Goal: Task Accomplishment & Management: Use online tool/utility

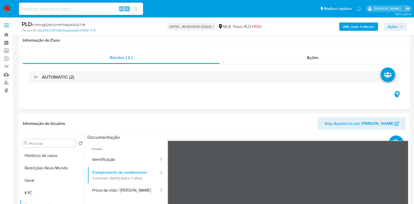
select select "10"
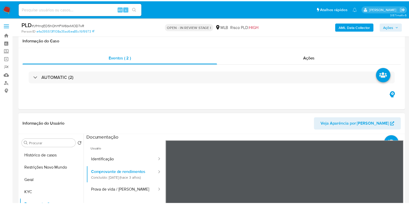
scroll to position [97, 0]
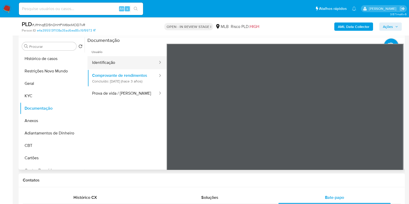
click at [117, 58] on button "Identificação" at bounding box center [122, 62] width 71 height 13
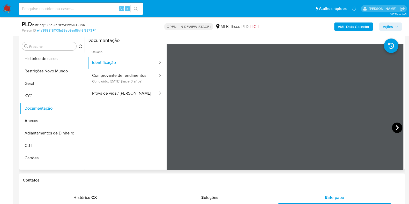
click at [396, 123] on icon at bounding box center [397, 128] width 10 height 10
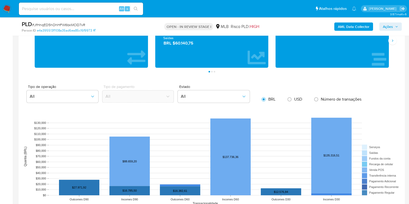
scroll to position [550, 0]
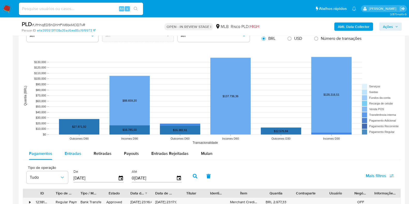
click at [69, 154] on span "Entradas" at bounding box center [73, 154] width 17 height 6
select select "10"
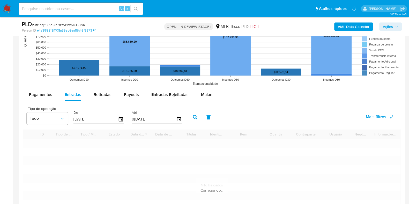
scroll to position [679, 0]
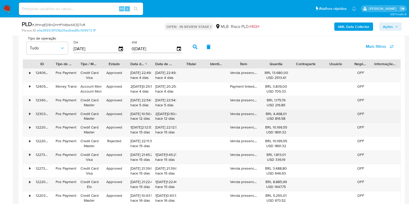
click at [31, 113] on div "•" at bounding box center [27, 116] width 9 height 13
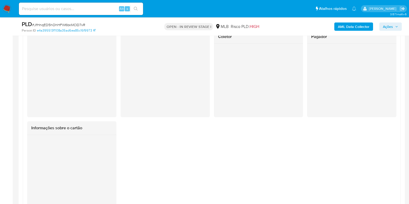
scroll to position [744, 0]
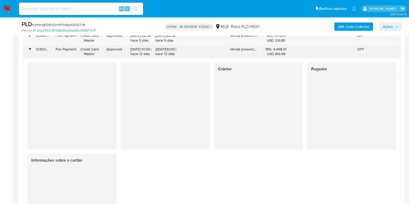
click at [28, 47] on div "•" at bounding box center [27, 51] width 9 height 13
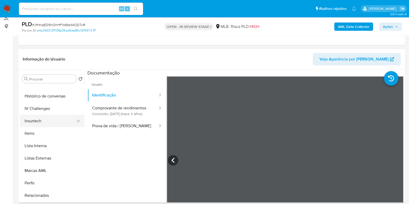
scroll to position [0, 0]
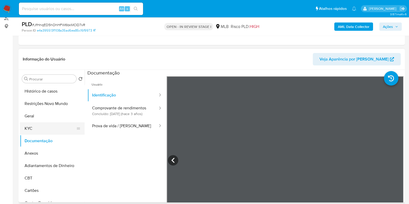
click at [46, 127] on button "KYC" at bounding box center [50, 128] width 61 height 12
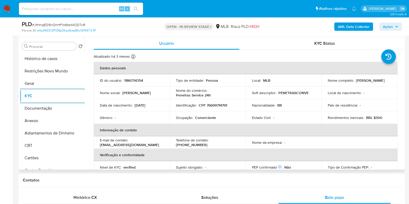
scroll to position [194, 0]
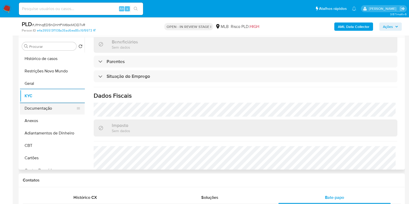
click at [47, 107] on button "Documentação" at bounding box center [50, 108] width 61 height 12
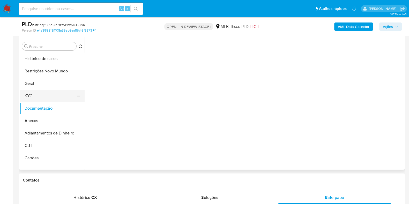
scroll to position [0, 0]
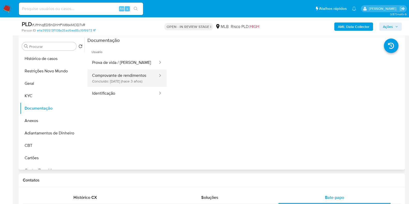
click at [118, 87] on button "Comprovante de rendimentos Concluído: 22/12/2022 (hace 3 años)" at bounding box center [122, 78] width 71 height 18
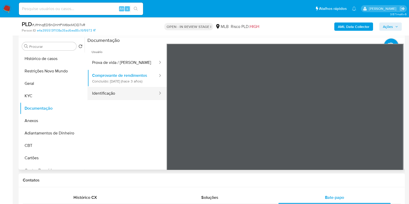
click at [119, 95] on button "Identificação" at bounding box center [122, 93] width 71 height 13
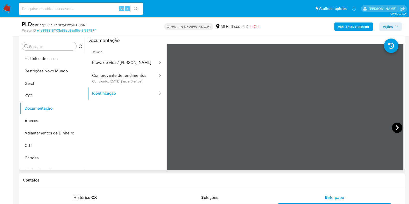
click at [394, 127] on icon at bounding box center [397, 128] width 10 height 10
click at [52, 96] on button "KYC" at bounding box center [50, 96] width 61 height 12
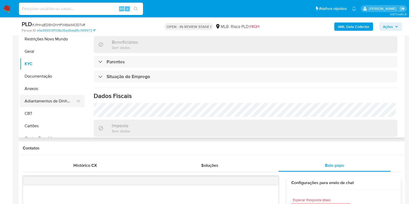
scroll to position [160, 0]
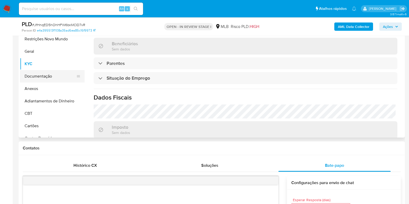
click at [57, 73] on button "Documentação" at bounding box center [50, 76] width 61 height 12
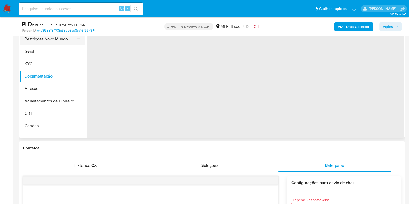
scroll to position [64, 0]
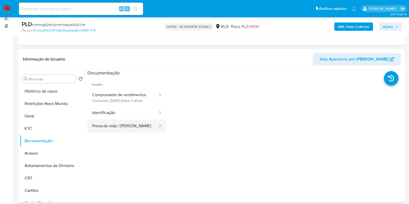
click at [114, 125] on button "Prova de vida / Selfie" at bounding box center [122, 125] width 71 height 13
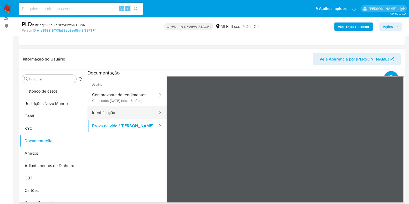
click at [116, 119] on button "Identificação" at bounding box center [122, 112] width 71 height 13
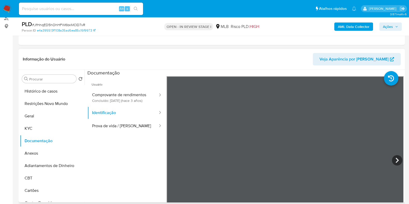
scroll to position [32, 0]
click at [394, 157] on icon at bounding box center [397, 160] width 10 height 10
click at [38, 91] on button "Histórico de casos" at bounding box center [50, 91] width 61 height 12
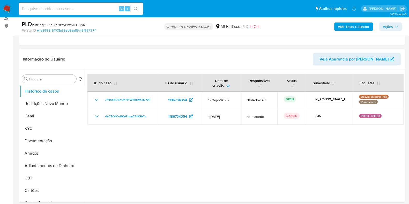
click at [388, 26] on span "Ações" at bounding box center [388, 27] width 10 height 8
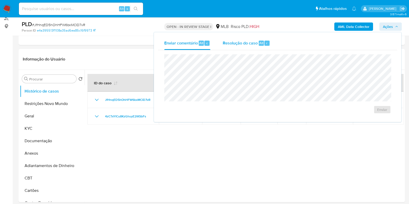
click at [243, 47] on div "Resolução do caso Alt r" at bounding box center [246, 42] width 47 height 13
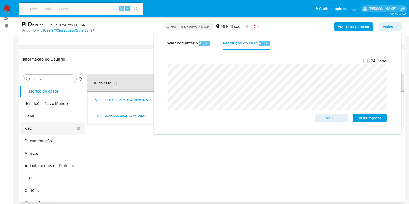
click at [37, 129] on button "KYC" at bounding box center [50, 128] width 61 height 12
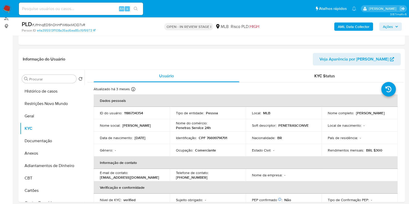
drag, startPoint x: 367, startPoint y: 114, endPoint x: 320, endPoint y: 117, distance: 46.6
click at [322, 117] on td "Nome completo : Rita Profirio de Oliveira" at bounding box center [360, 113] width 76 height 12
copy p "Rita Profirio de Oliveira"
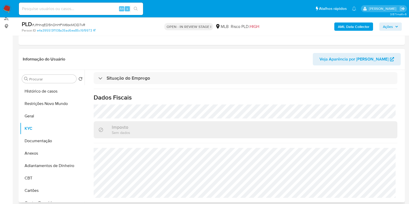
scroll to position [0, 0]
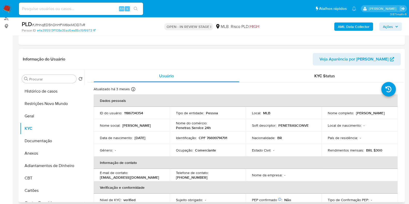
click at [220, 137] on p "CPF 76699714791" at bounding box center [213, 138] width 28 height 5
copy p "76699714791"
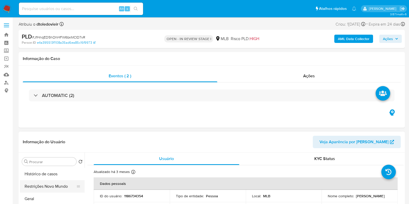
click at [33, 187] on button "Restrições Novo Mundo" at bounding box center [50, 186] width 61 height 12
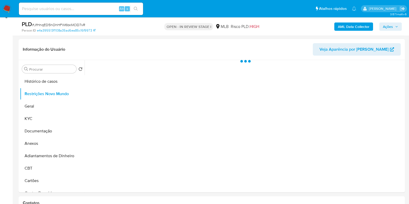
scroll to position [97, 0]
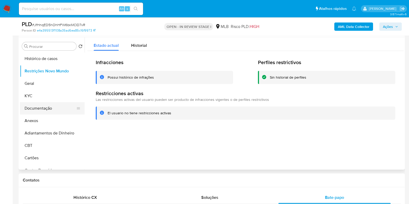
click at [46, 113] on button "Documentação" at bounding box center [50, 108] width 61 height 12
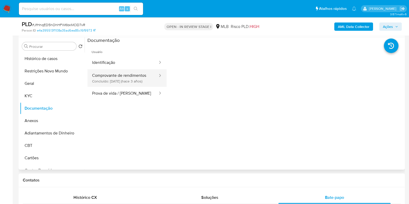
click at [111, 80] on button "Comprovante de rendimentos Concluído: 22/12/2022 (hace 3 años)" at bounding box center [122, 78] width 71 height 18
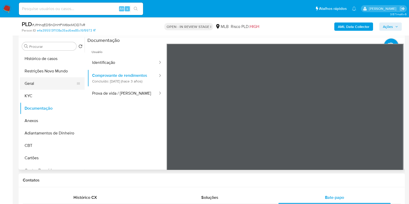
click at [33, 86] on button "Geral" at bounding box center [50, 83] width 61 height 12
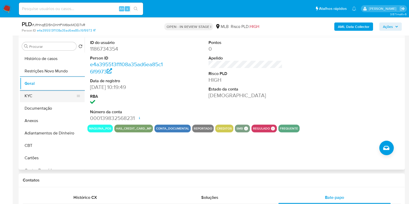
click at [37, 93] on button "KYC" at bounding box center [50, 96] width 61 height 12
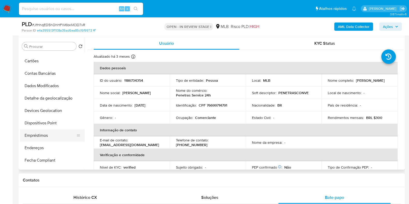
click at [44, 141] on button "Empréstimos" at bounding box center [50, 135] width 61 height 12
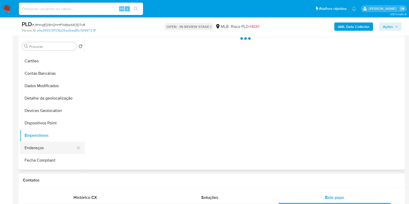
click at [41, 152] on button "Endereços" at bounding box center [50, 148] width 61 height 12
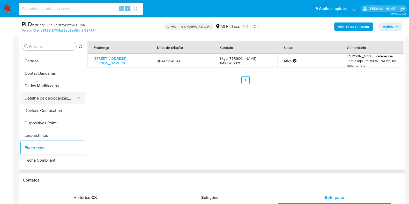
click at [46, 96] on button "Detalhe da geolocalização" at bounding box center [50, 98] width 61 height 12
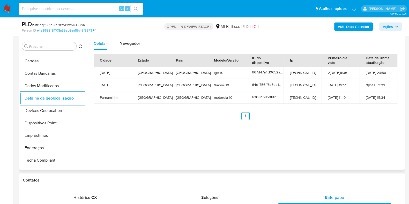
scroll to position [0, 0]
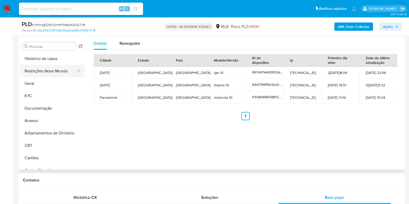
click at [52, 73] on button "Restrições Novo Mundo" at bounding box center [50, 71] width 61 height 12
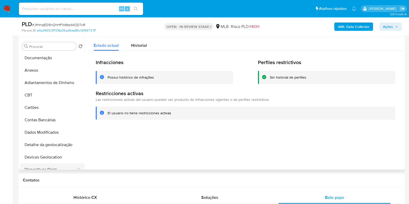
scroll to position [129, 0]
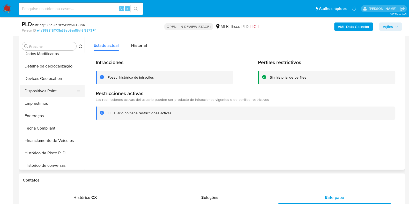
click at [58, 90] on button "Dispositivos Point" at bounding box center [50, 91] width 61 height 12
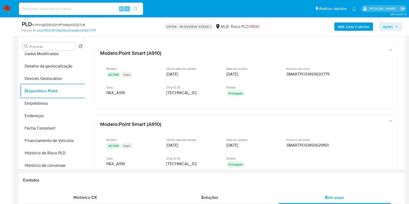
click at [349, 25] on b "AML Data Collector" at bounding box center [354, 27] width 32 height 8
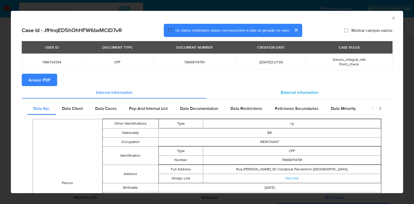
click at [285, 91] on span "External information" at bounding box center [300, 92] width 38 height 6
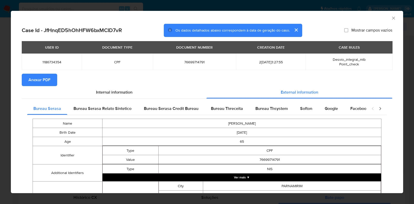
click at [32, 79] on span "Anexar PDF" at bounding box center [39, 79] width 22 height 11
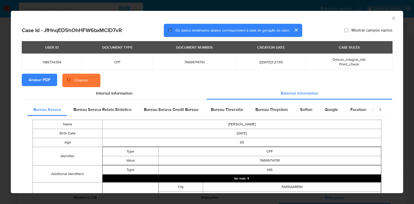
click at [2, 89] on div "AML Data Collector Case Id - JfHnqED5hOhHFW6bxMCID7vR Os dados detalhados abaix…" at bounding box center [207, 102] width 414 height 204
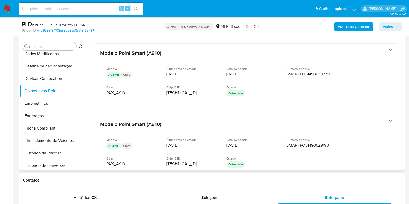
scroll to position [0, 0]
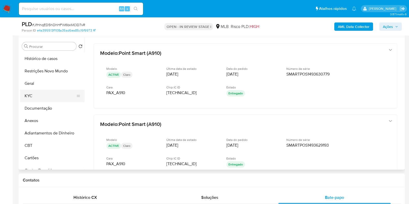
click at [43, 95] on button "KYC" at bounding box center [50, 96] width 61 height 12
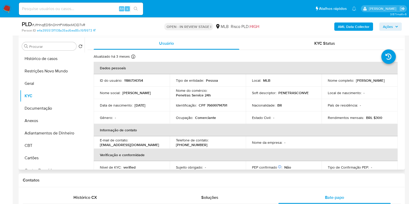
drag, startPoint x: 366, startPoint y: 82, endPoint x: 322, endPoint y: 83, distance: 44.5
click at [322, 83] on td "Nome completo : Rita Profirio de Oliveira" at bounding box center [360, 80] width 76 height 12
copy p "Rita Profirio de Oliveira"
click at [54, 55] on button "Histórico de casos" at bounding box center [50, 59] width 61 height 12
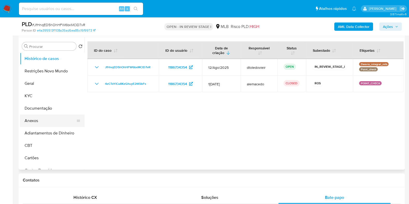
click at [34, 117] on button "Anexos" at bounding box center [50, 121] width 61 height 12
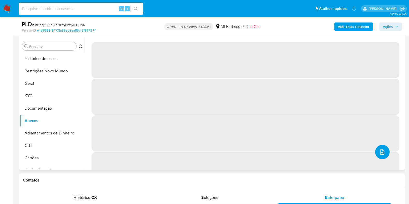
click at [383, 153] on button "upload-file" at bounding box center [382, 152] width 14 height 14
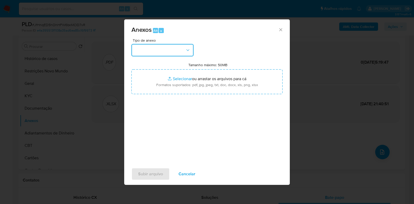
drag, startPoint x: 150, startPoint y: 47, endPoint x: 152, endPoint y: 51, distance: 4.0
click at [150, 48] on button "button" at bounding box center [162, 50] width 62 height 12
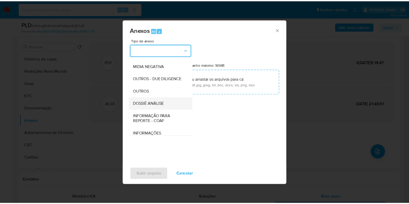
scroll to position [80, 0]
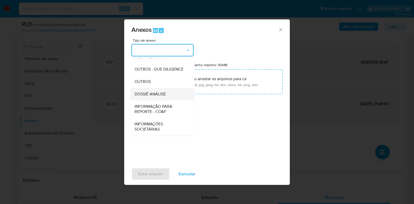
click at [155, 95] on span "DOSSIÊ ANÁLISE" at bounding box center [150, 94] width 31 height 5
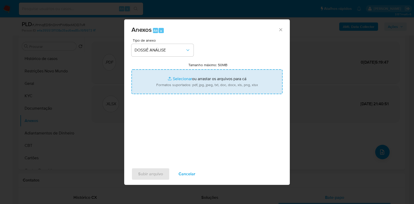
type input "C:\fakepath\2.ª SAR - CPF 76699714791 - RITA PROFIRIO DE OLIVEIRA.pdf"
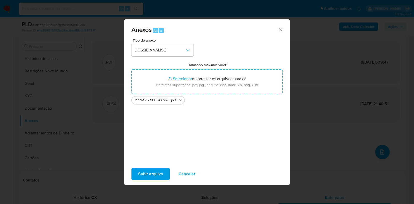
click at [151, 172] on span "Subir arquivo" at bounding box center [150, 173] width 25 height 11
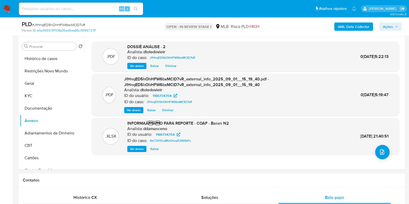
click at [393, 26] on span "Ações" at bounding box center [388, 27] width 10 height 8
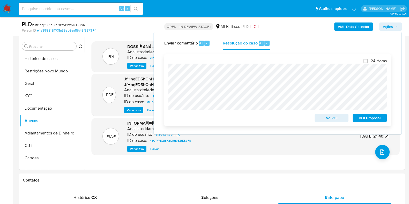
click at [373, 118] on span "ROI Proposal" at bounding box center [369, 117] width 27 height 7
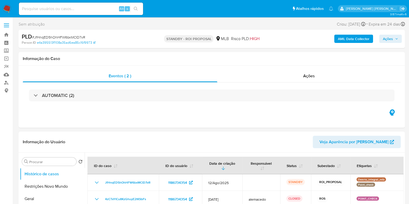
select select "10"
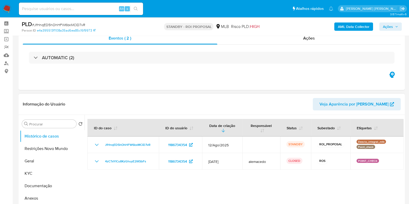
scroll to position [64, 0]
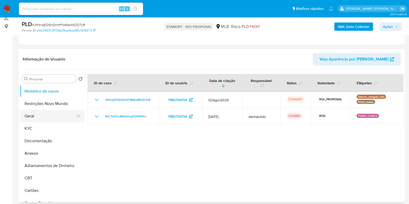
click at [37, 120] on button "Geral" at bounding box center [50, 116] width 61 height 12
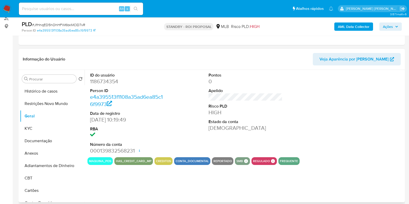
click at [109, 79] on dd "1186734354" at bounding box center [127, 81] width 74 height 7
copy dd "1186734354"
click at [81, 8] on input at bounding box center [81, 8] width 124 height 7
paste input "1862038665"
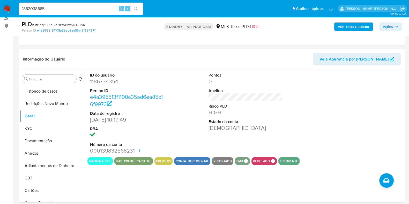
type input "1862038665"
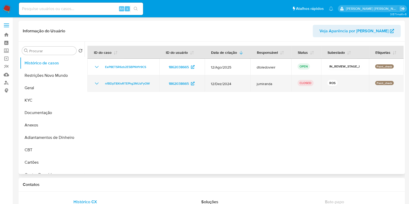
select select "10"
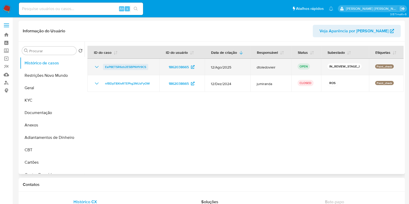
click at [127, 64] on span "EeP8ETSR6zb2E5BPfkYfr9CS" at bounding box center [125, 67] width 41 height 6
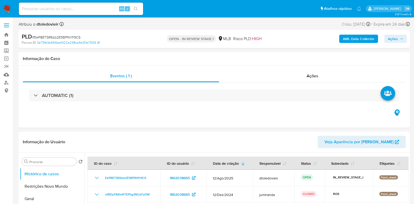
select select "10"
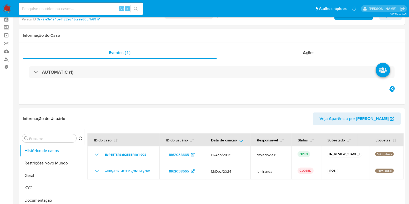
scroll to position [64, 0]
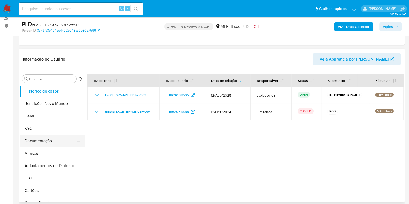
click at [44, 139] on button "Documentação" at bounding box center [50, 141] width 61 height 12
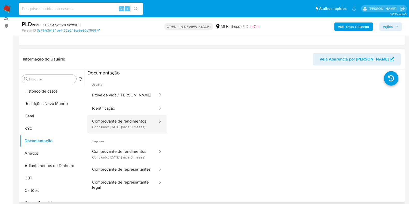
click at [129, 126] on button "Comprovante de rendimentos Concluído: 21/05/2025 (hace 3 meses)" at bounding box center [122, 124] width 71 height 18
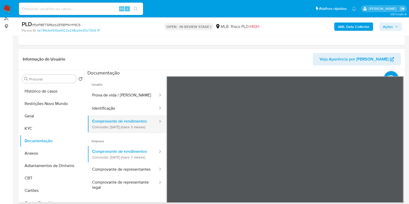
scroll to position [97, 0]
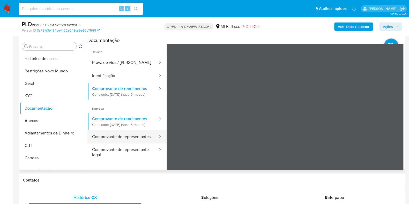
click at [112, 144] on button "Comprovante de representantes" at bounding box center [122, 136] width 71 height 13
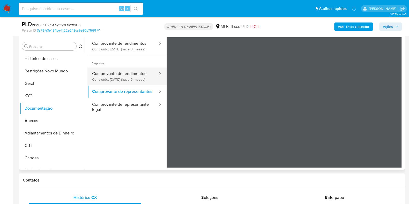
scroll to position [0, 0]
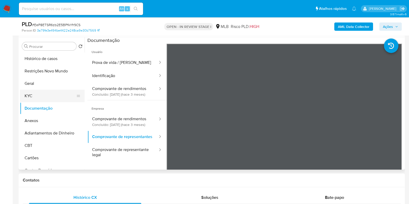
click at [41, 97] on button "KYC" at bounding box center [50, 96] width 61 height 12
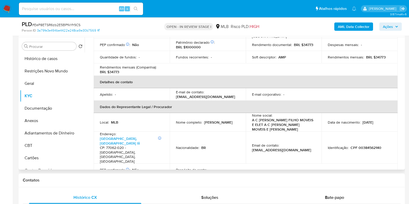
scroll to position [96, 0]
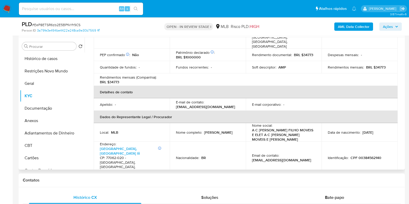
drag, startPoint x: 225, startPoint y: 119, endPoint x: 172, endPoint y: 121, distance: 53.1
click at [172, 123] on td "Nome completo : Antonio Carlos Correa Filho" at bounding box center [208, 132] width 76 height 19
copy p "Antonio Carlos Correa Filho"
click at [363, 155] on p "CPF 00384562140" at bounding box center [365, 157] width 31 height 5
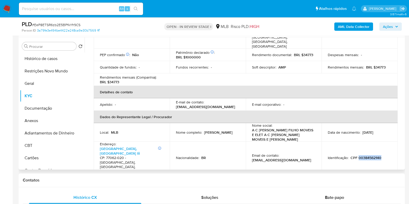
copy p "00384562140"
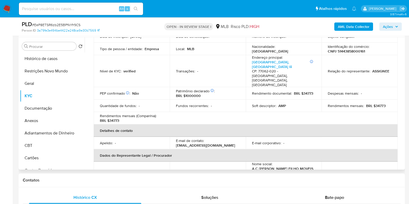
scroll to position [0, 0]
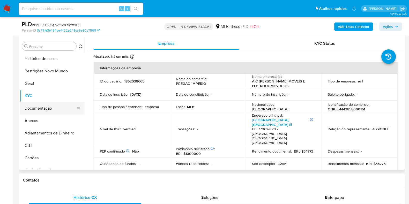
click at [53, 111] on button "Documentação" at bounding box center [50, 108] width 61 height 12
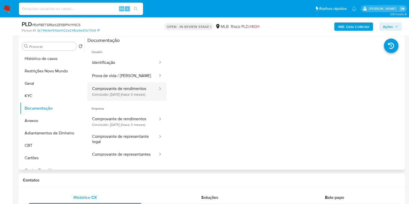
click at [130, 92] on button "Comprovante de rendimentos Concluído: 21/05/2025 (hace 3 meses)" at bounding box center [122, 92] width 71 height 18
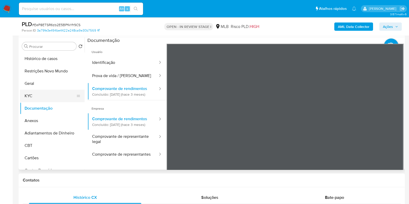
click at [46, 92] on button "KYC" at bounding box center [50, 96] width 61 height 12
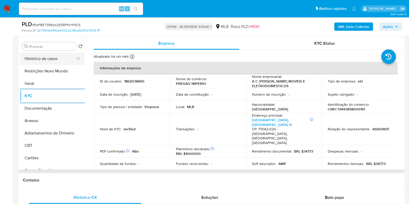
click at [50, 60] on button "Histórico de casos" at bounding box center [50, 59] width 61 height 12
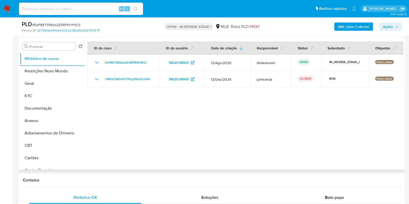
click at [178, 122] on div at bounding box center [244, 103] width 319 height 132
click at [39, 95] on button "KYC" at bounding box center [50, 96] width 61 height 12
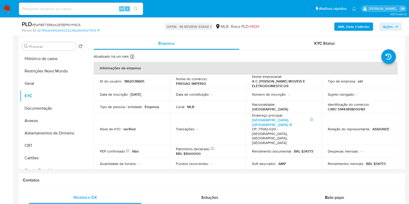
click at [391, 26] on span "Ações" at bounding box center [388, 27] width 10 height 8
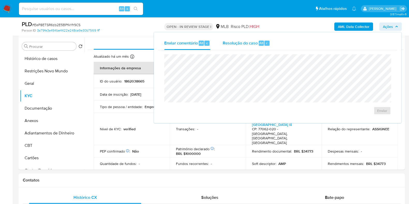
click at [248, 41] on span "Resolução do caso" at bounding box center [240, 43] width 35 height 6
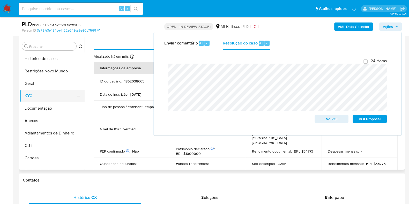
click at [46, 95] on button "KYC" at bounding box center [50, 96] width 61 height 12
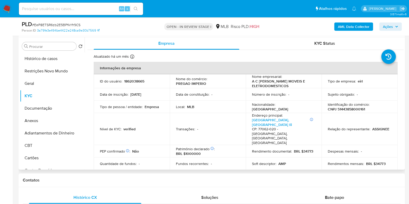
click at [350, 108] on p "CNPJ 51443858000161" at bounding box center [346, 109] width 37 height 5
copy p "51443858000161"
click at [55, 74] on button "Restrições Novo Mundo" at bounding box center [50, 71] width 61 height 12
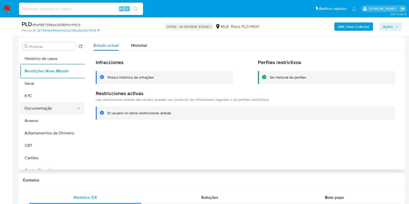
click at [51, 104] on button "Documentação" at bounding box center [50, 108] width 61 height 12
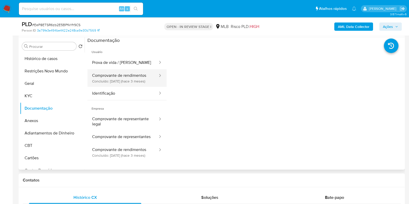
click at [110, 75] on button "Comprovante de rendimentos Concluído: 21/05/2025 (hace 3 meses)" at bounding box center [122, 78] width 71 height 18
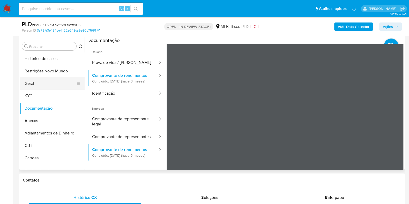
click at [36, 82] on button "Geral" at bounding box center [50, 83] width 61 height 12
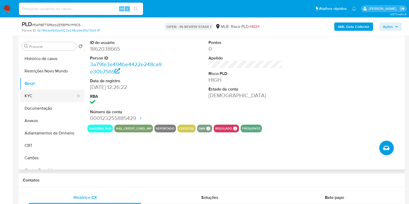
click at [44, 95] on button "KYC" at bounding box center [50, 96] width 61 height 12
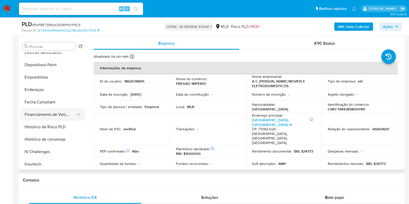
scroll to position [162, 0]
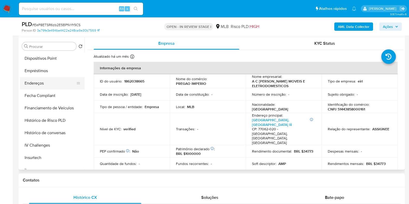
click at [52, 89] on button "Endereços" at bounding box center [50, 83] width 61 height 12
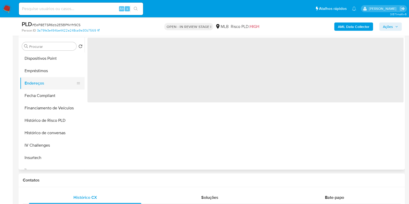
click at [55, 86] on button "Endereços" at bounding box center [50, 83] width 61 height 12
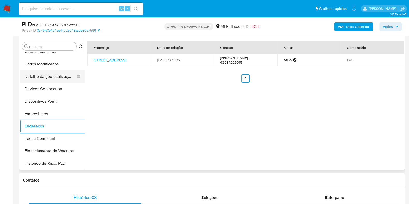
scroll to position [97, 0]
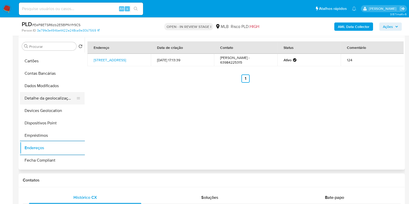
click at [46, 96] on button "Detalhe da geolocalização" at bounding box center [50, 98] width 61 height 12
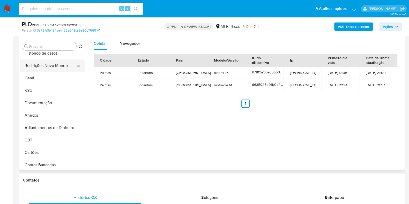
scroll to position [0, 0]
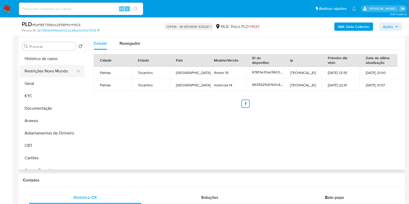
click at [53, 73] on button "Restrições Novo Mundo" at bounding box center [50, 71] width 61 height 12
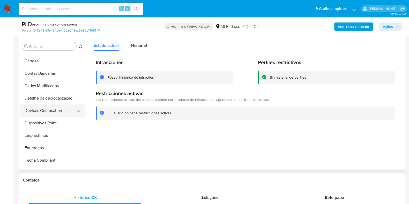
scroll to position [97, 0]
click at [47, 129] on button "Dispositivos Point" at bounding box center [50, 123] width 61 height 12
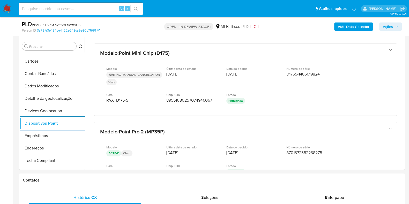
click at [346, 26] on b "AML Data Collector" at bounding box center [354, 27] width 32 height 8
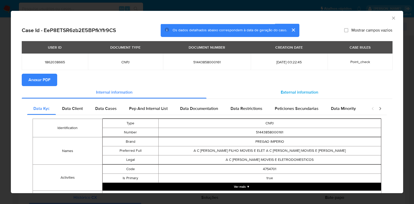
click at [285, 93] on span "External information" at bounding box center [300, 92] width 38 height 6
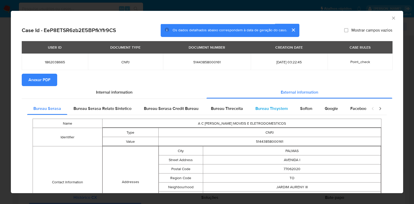
click at [288, 106] on div "Bureau Thsystem" at bounding box center [271, 108] width 45 height 12
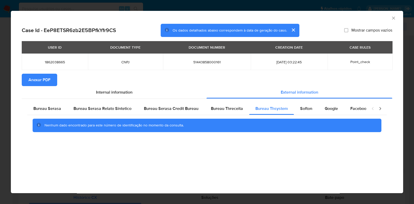
click at [30, 78] on span "Anexar PDF" at bounding box center [39, 79] width 22 height 11
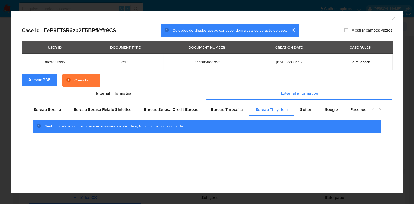
click at [0, 102] on div "AML Data Collector Case Id - EeP8ETSR6zb2E5BPfkYfr9CS Os dados detalhados abaix…" at bounding box center [207, 102] width 414 height 204
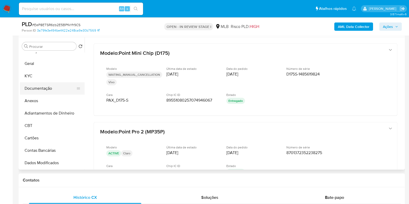
scroll to position [0, 0]
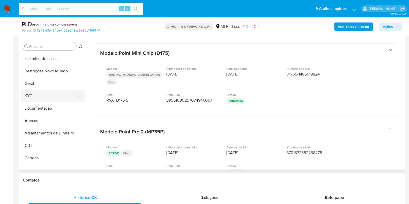
click at [41, 92] on button "KYC" at bounding box center [50, 96] width 61 height 12
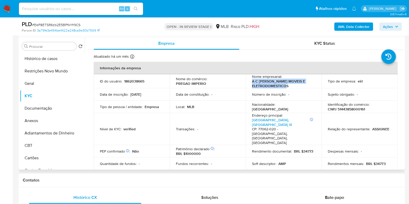
drag, startPoint x: 283, startPoint y: 86, endPoint x: 250, endPoint y: 82, distance: 32.6
click at [250, 82] on td "Nome empresarial : A C CORREA FILHO MOVEIS E ELETRODOMESTICOS" at bounding box center [284, 81] width 76 height 14
copy p "A C CORREA FILHO MOVEIS E ELETRODOMESTICOS"
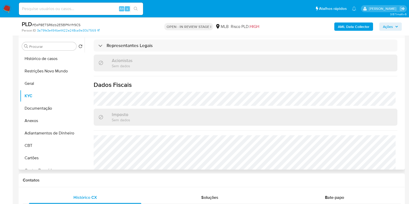
scroll to position [323, 0]
click at [48, 56] on button "Histórico de casos" at bounding box center [50, 59] width 61 height 12
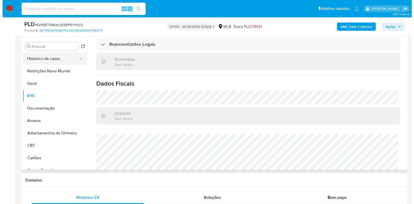
scroll to position [0, 0]
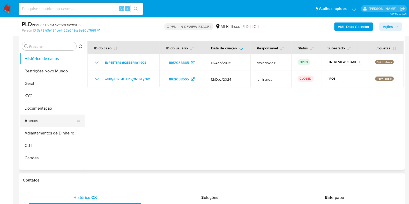
click at [31, 120] on button "Anexos" at bounding box center [50, 121] width 61 height 12
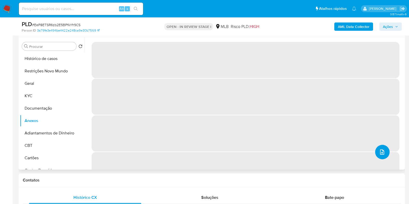
click at [383, 156] on button "upload-file" at bounding box center [382, 152] width 14 height 14
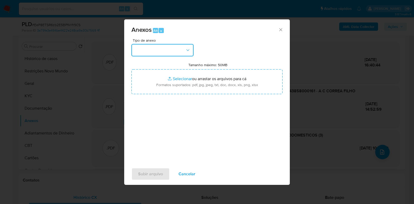
click at [171, 50] on button "button" at bounding box center [162, 50] width 62 height 12
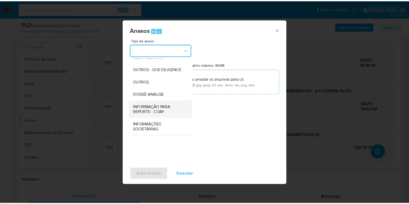
scroll to position [80, 0]
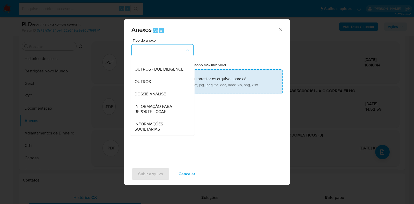
drag, startPoint x: 158, startPoint y: 93, endPoint x: 164, endPoint y: 90, distance: 6.6
click at [158, 93] on span "DOSSIÊ ANÁLISE" at bounding box center [150, 94] width 31 height 5
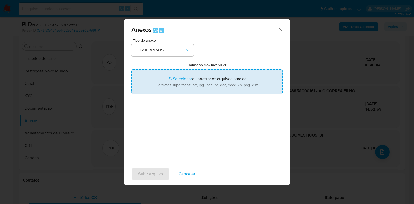
type input "C:\fakepath\2.ª SAR - CNPJ 51443858000161 - A C CORREA FILHO MOVEIS E ELETRODOM…"
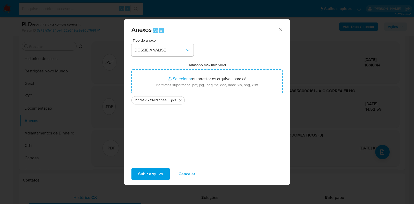
click at [143, 171] on span "Subir arquivo" at bounding box center [150, 173] width 25 height 11
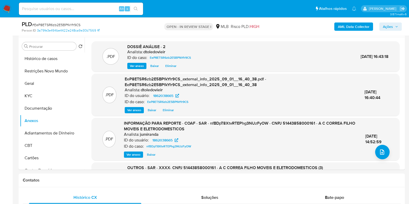
click at [389, 25] on span "Ações" at bounding box center [388, 27] width 10 height 8
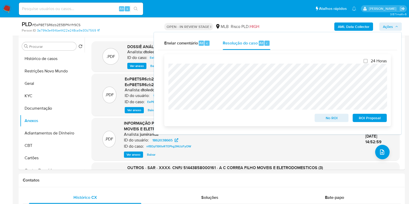
click at [361, 120] on span "ROI Proposal" at bounding box center [369, 117] width 27 height 7
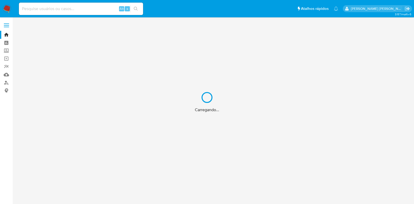
click at [69, 8] on div "Carregando..." at bounding box center [207, 102] width 414 height 204
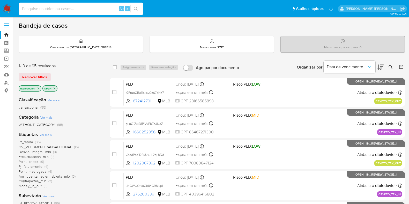
click at [69, 8] on input at bounding box center [81, 8] width 124 height 7
paste input "707457746"
type input "707457746"
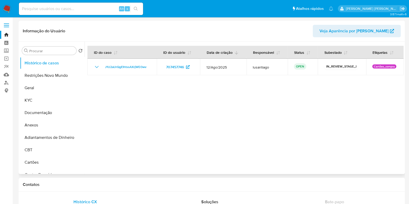
select select "10"
click at [107, 9] on input at bounding box center [81, 8] width 124 height 7
paste input "05139909170"
type input "05139909170"
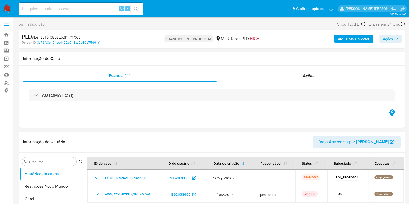
select select "10"
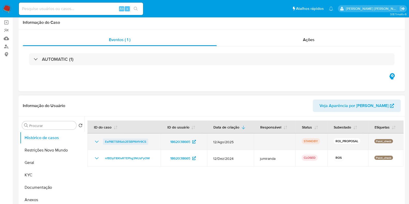
scroll to position [64, 0]
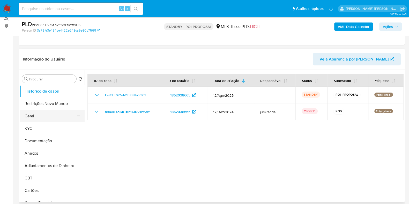
click at [36, 116] on button "Geral" at bounding box center [50, 116] width 61 height 12
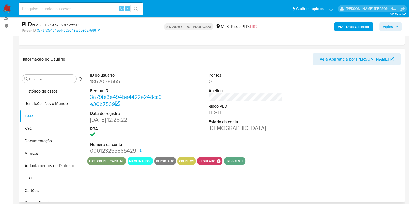
click at [107, 80] on dd "1862038665" at bounding box center [127, 81] width 74 height 7
copy dd "1862038665"
click at [99, 9] on input at bounding box center [81, 8] width 124 height 7
paste input "269046190"
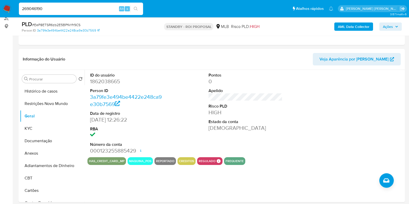
type input "269046190"
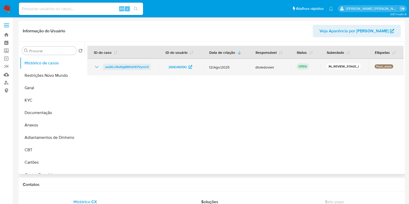
select select "10"
click at [133, 61] on td "xwQfLni9sNIgBBRdHK7VymU4" at bounding box center [122, 67] width 71 height 17
click at [118, 66] on span "xwQfLni9sNIgBBRdHK7VymU4" at bounding box center [127, 67] width 44 height 6
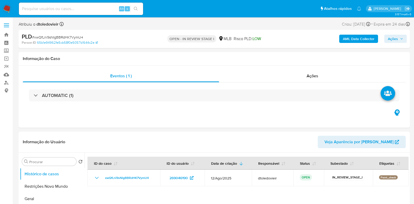
select select "10"
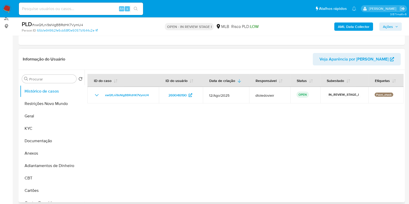
scroll to position [64, 0]
click at [49, 129] on button "KYC" at bounding box center [50, 128] width 61 height 12
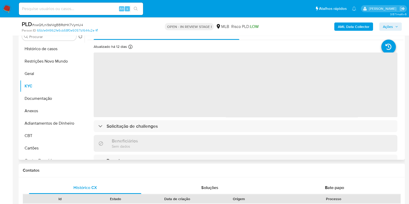
scroll to position [97, 0]
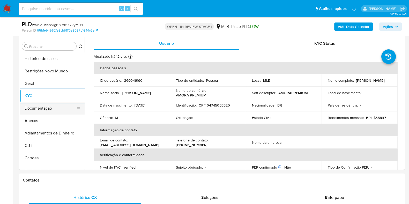
click at [45, 114] on button "Documentação" at bounding box center [50, 108] width 61 height 12
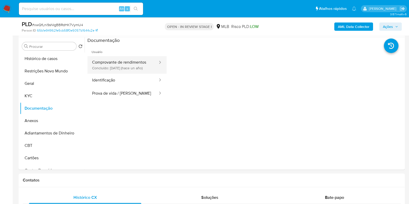
click at [144, 68] on button "Comprovante de rendimentos Concluído: 02/08/2024 (hace un año)" at bounding box center [122, 65] width 71 height 18
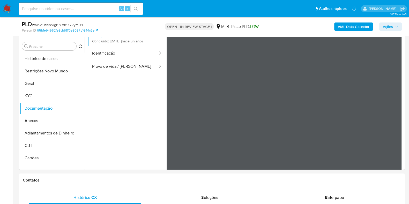
scroll to position [0, 0]
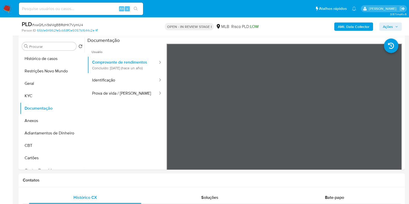
drag, startPoint x: 405, startPoint y: 102, endPoint x: 406, endPoint y: 112, distance: 9.7
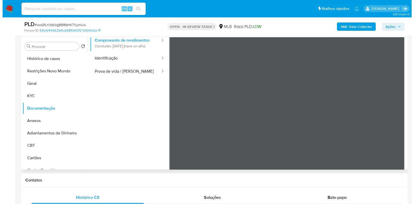
scroll to position [45, 0]
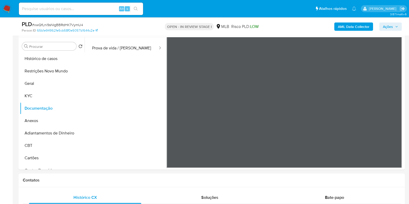
click at [344, 29] on b "AML Data Collector" at bounding box center [354, 27] width 32 height 8
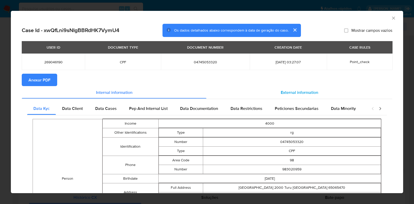
click at [296, 90] on span "External information" at bounding box center [300, 92] width 38 height 6
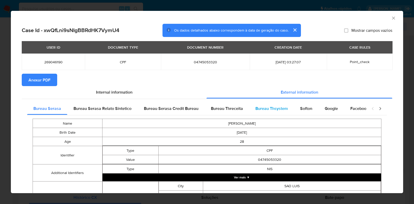
click at [270, 106] on span "Bureau Thsystem" at bounding box center [271, 109] width 32 height 6
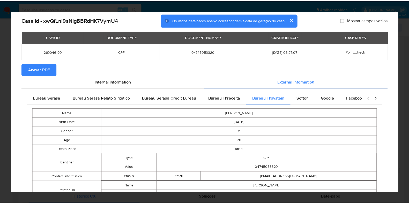
scroll to position [0, 0]
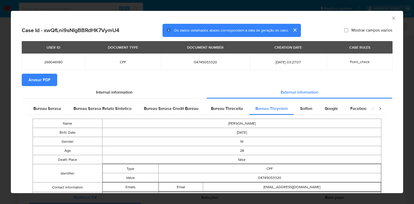
click at [199, 59] on td "04745053320" at bounding box center [205, 62] width 89 height 17
click at [198, 59] on td "04745053320" at bounding box center [205, 62] width 89 height 17
click at [196, 61] on span "04745053320" at bounding box center [205, 62] width 76 height 5
click at [405, 42] on div "AML Data Collector Case Id - xwQfLni9sNIgBBRdHK7VymU4 Os dados detalhados abaix…" at bounding box center [207, 102] width 414 height 204
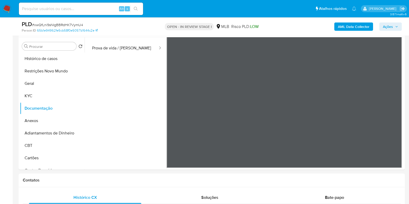
click at [387, 25] on span "Ações" at bounding box center [388, 27] width 10 height 8
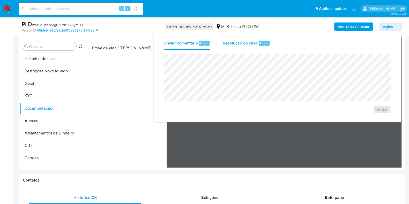
click at [248, 37] on div "Resolução do caso Alt r" at bounding box center [246, 42] width 47 height 13
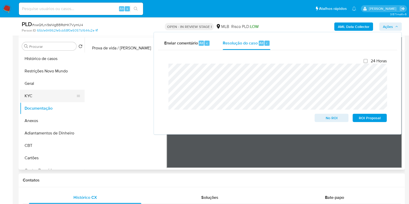
click at [47, 94] on button "KYC" at bounding box center [50, 96] width 61 height 12
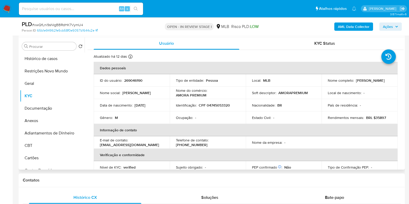
drag, startPoint x: 373, startPoint y: 81, endPoint x: 325, endPoint y: 83, distance: 48.4
click at [325, 83] on td "Nome completo : Carlos Alberto Jardim Filho" at bounding box center [360, 80] width 76 height 12
copy p "Carlos Alberto Jardim Filho"
click at [223, 106] on p "CPF 04745053320" at bounding box center [214, 105] width 31 height 5
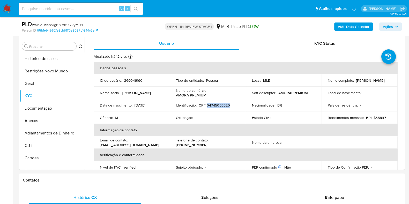
copy p "04745053320"
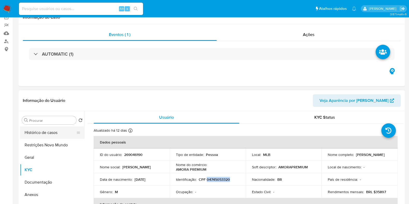
scroll to position [64, 0]
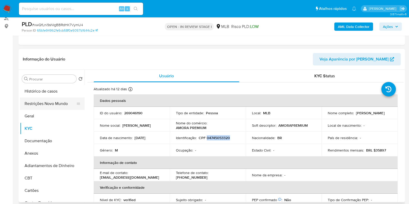
click at [47, 102] on button "Restrições Novo Mundo" at bounding box center [50, 104] width 61 height 12
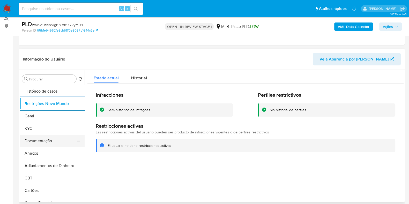
click at [37, 143] on button "Documentação" at bounding box center [50, 141] width 61 height 12
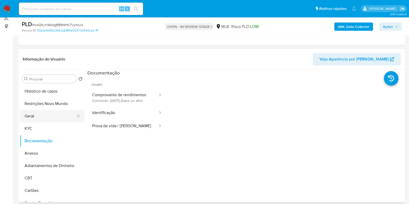
click at [30, 115] on button "Geral" at bounding box center [50, 116] width 61 height 12
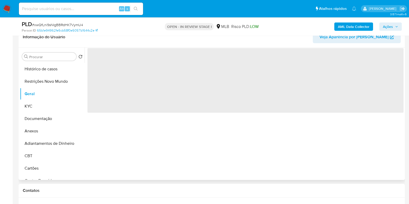
scroll to position [97, 0]
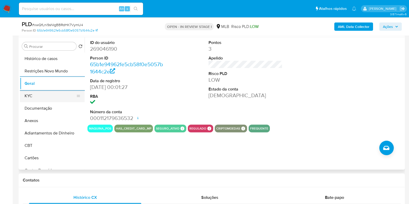
click at [41, 93] on button "KYC" at bounding box center [50, 96] width 61 height 12
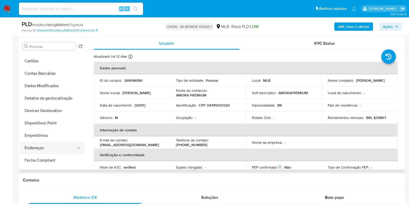
click at [39, 150] on button "Endereços" at bounding box center [50, 148] width 61 height 12
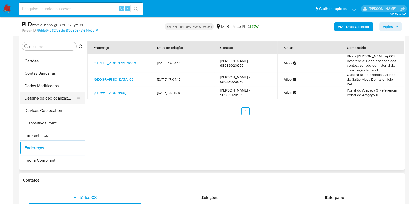
click at [53, 94] on button "Detalhe da geolocalização" at bounding box center [50, 98] width 61 height 12
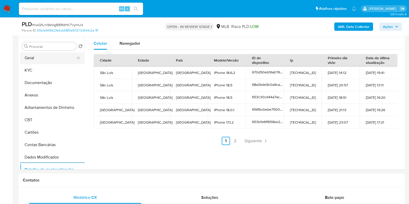
scroll to position [0, 0]
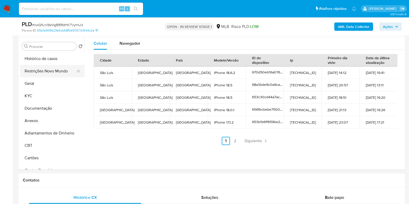
click at [53, 73] on button "Restrições Novo Mundo" at bounding box center [50, 71] width 61 height 12
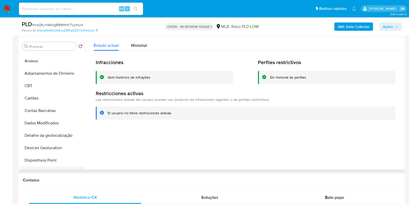
scroll to position [129, 0]
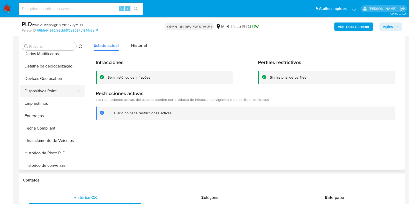
click at [55, 92] on button "Dispositivos Point" at bounding box center [50, 91] width 61 height 12
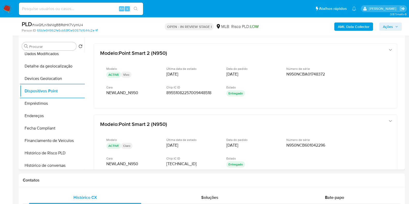
click at [359, 24] on b "AML Data Collector" at bounding box center [354, 27] width 32 height 8
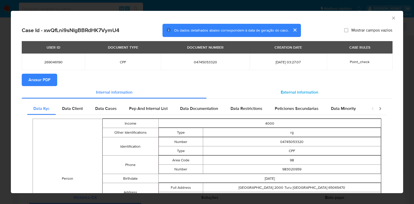
click at [290, 90] on span "External information" at bounding box center [300, 92] width 38 height 6
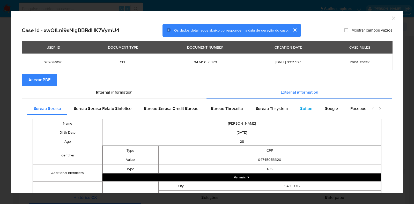
drag, startPoint x: 294, startPoint y: 104, endPoint x: 295, endPoint y: 109, distance: 4.6
click at [294, 104] on div "Softon" at bounding box center [306, 108] width 25 height 12
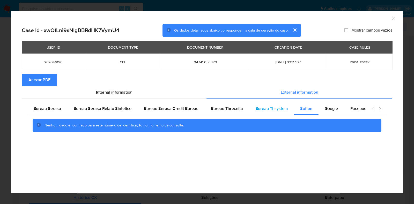
click at [259, 111] on span "Bureau Thsystem" at bounding box center [271, 109] width 32 height 6
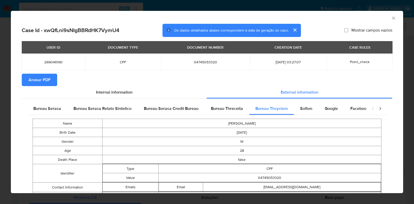
click at [40, 78] on span "Anexar PDF" at bounding box center [39, 79] width 22 height 11
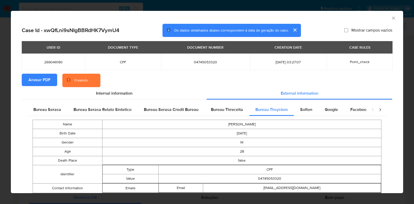
click at [2, 95] on div "AML Data Collector Case Id - xwQfLni9sNIgBBRdHK7VymU4 Os dados detalhados abaix…" at bounding box center [207, 102] width 414 height 204
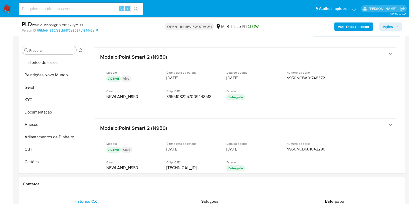
scroll to position [64, 0]
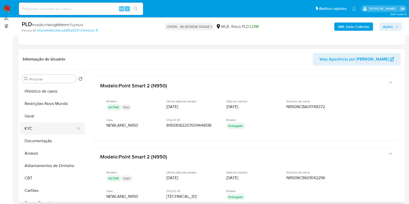
click at [32, 132] on button "KYC" at bounding box center [50, 128] width 61 height 12
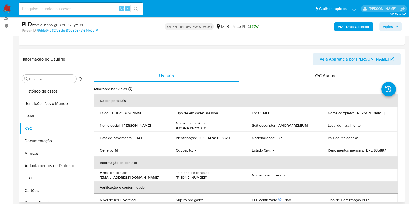
drag, startPoint x: 372, startPoint y: 115, endPoint x: 324, endPoint y: 115, distance: 48.9
click at [324, 115] on td "Nome completo : Carlos Alberto Jardim Filho" at bounding box center [360, 113] width 76 height 12
copy p "Carlos Alberto Jardim Filho"
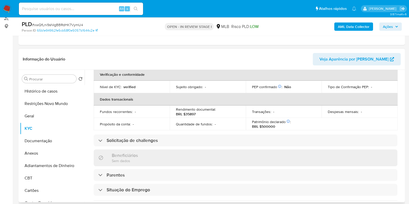
scroll to position [225, 0]
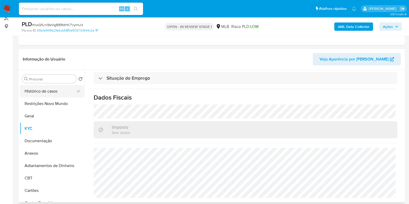
click at [38, 93] on button "Histórico de casos" at bounding box center [50, 91] width 61 height 12
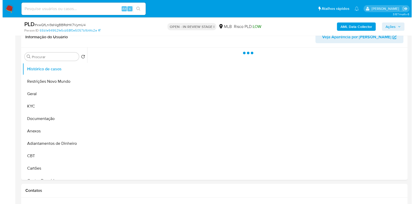
scroll to position [97, 0]
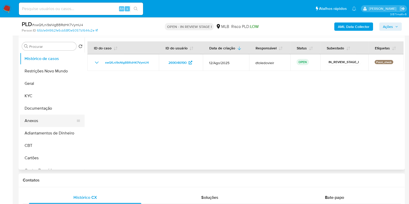
click at [41, 121] on button "Anexos" at bounding box center [50, 121] width 61 height 12
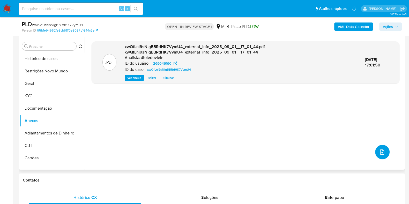
click at [379, 151] on icon "upload-file" at bounding box center [382, 152] width 6 height 6
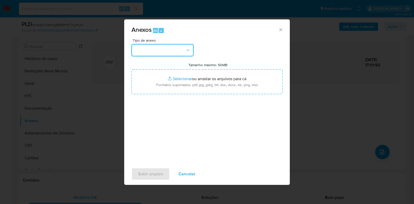
click at [176, 51] on button "button" at bounding box center [162, 50] width 62 height 12
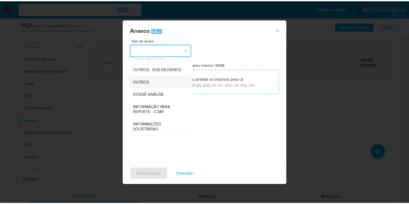
scroll to position [80, 0]
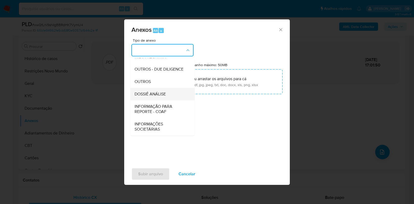
click at [153, 92] on span "DOSSIÊ ANÁLISE" at bounding box center [150, 94] width 31 height 5
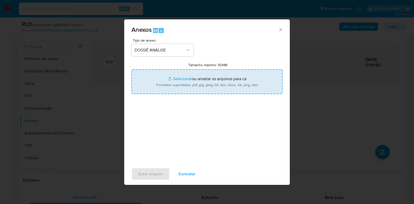
type input "C:\fakepath\SAR - CPF 04745053320 - CARLOS ALBERTO JARDIM FILHO.pdf"
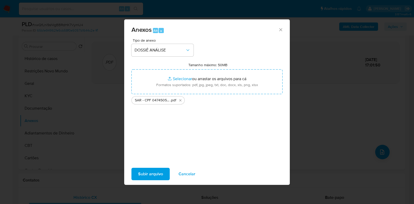
click at [138, 171] on button "Subir arquivo" at bounding box center [150, 174] width 38 height 12
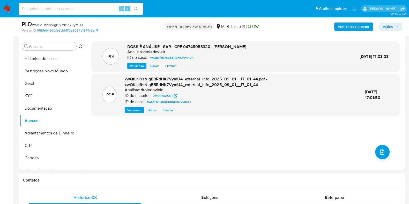
click at [391, 25] on span "Ações" at bounding box center [388, 27] width 10 height 8
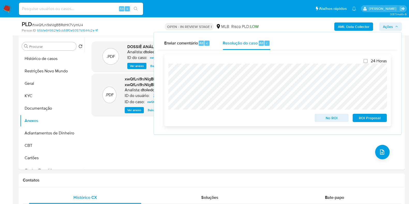
click at [378, 119] on span "ROI Proposal" at bounding box center [369, 117] width 27 height 7
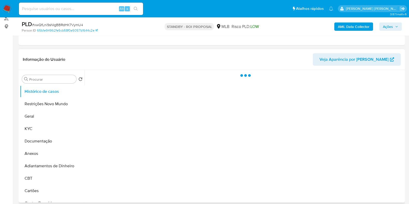
scroll to position [64, 0]
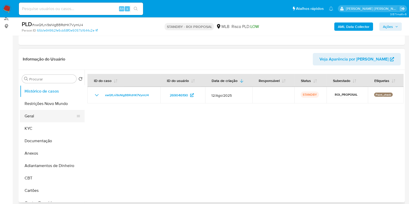
click at [43, 116] on button "Geral" at bounding box center [50, 116] width 61 height 12
select select "10"
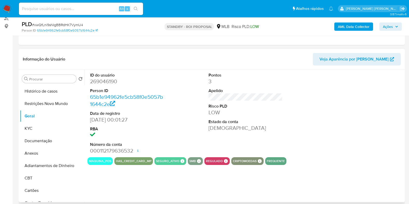
click at [109, 80] on dd "269046190" at bounding box center [127, 81] width 74 height 7
copy dd "269046190"
click at [104, 8] on input at bounding box center [81, 8] width 124 height 7
paste input "2144870349"
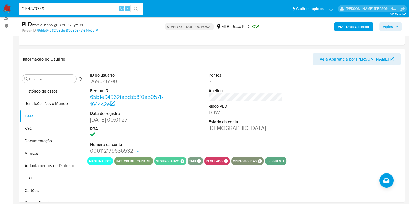
type input "2144870349"
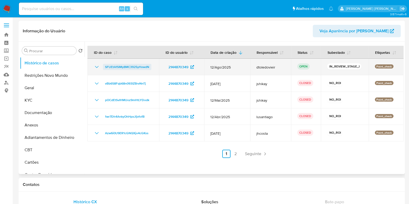
select select "10"
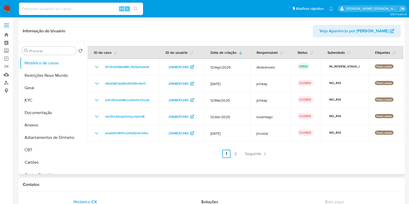
click at [236, 153] on link "2" at bounding box center [235, 154] width 8 height 8
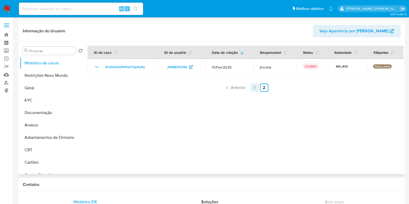
click at [253, 87] on link "1" at bounding box center [255, 88] width 8 height 8
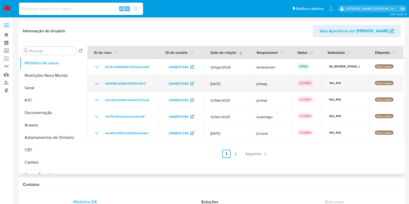
click at [96, 85] on icon "Mostrar/Ocultar" at bounding box center [97, 83] width 6 height 6
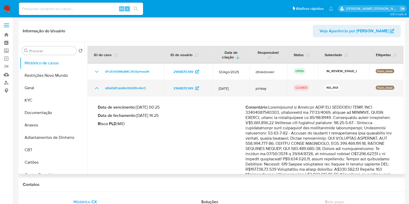
click at [96, 85] on icon "Mostrar/Ocultar" at bounding box center [97, 88] width 6 height 6
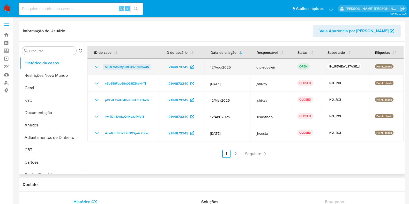
click at [109, 68] on span "SFUEtAfSIMy8MC3925yHxwdN" at bounding box center [127, 67] width 44 height 6
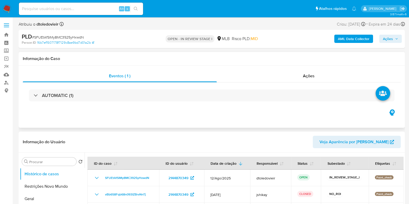
select select "10"
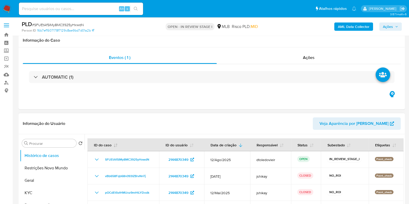
scroll to position [32, 0]
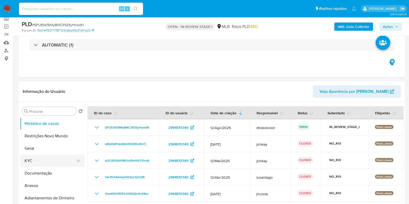
click at [44, 161] on button "KYC" at bounding box center [50, 161] width 61 height 12
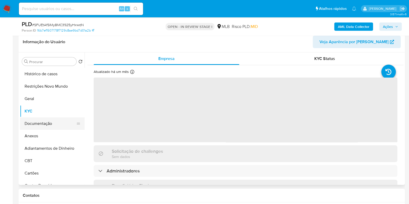
scroll to position [97, 0]
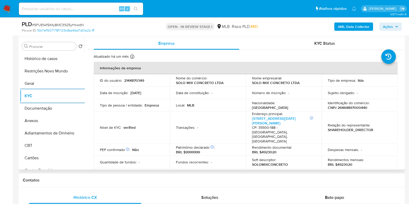
click at [347, 109] on p "CNPJ 26464897000440" at bounding box center [348, 107] width 40 height 5
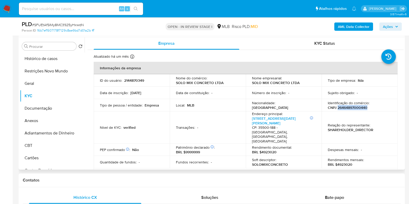
click at [347, 109] on p "CNPJ 26464897000440" at bounding box center [348, 107] width 40 height 5
copy p "26464897000440"
click at [49, 111] on button "Documentação" at bounding box center [50, 108] width 61 height 12
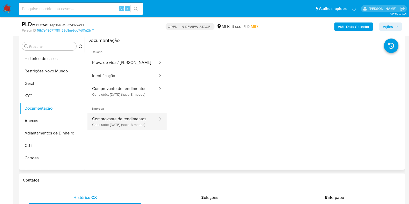
click at [113, 125] on button "Comprovante de rendimentos Concluído: [DATE] (hace 8 meses)" at bounding box center [122, 122] width 71 height 18
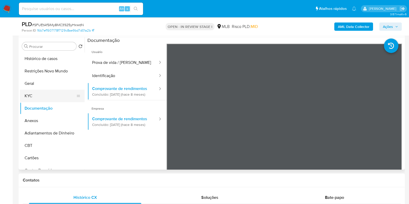
click at [49, 93] on button "KYC" at bounding box center [50, 96] width 61 height 12
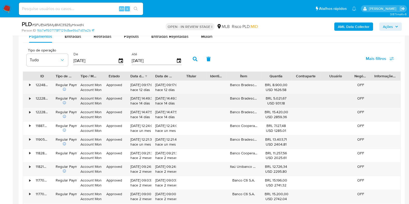
scroll to position [582, 0]
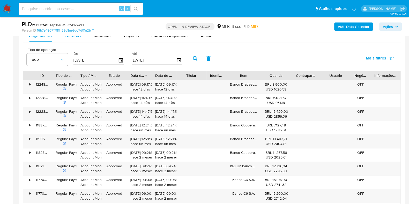
click at [75, 38] on span "Entradas" at bounding box center [73, 36] width 17 height 6
select select "10"
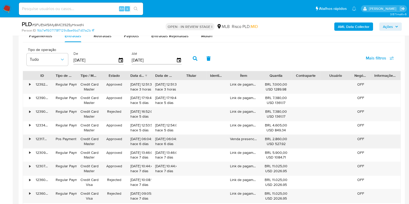
click at [258, 147] on div "Venda presencial" at bounding box center [243, 141] width 35 height 13
click at [398, 27] on button "Ações" at bounding box center [390, 27] width 23 height 8
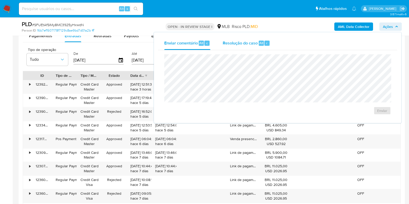
click at [243, 46] on span "Resolução do caso" at bounding box center [240, 43] width 35 height 6
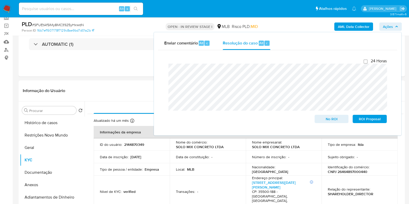
scroll to position [32, 0]
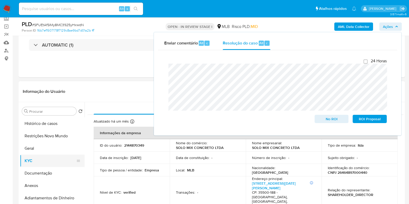
click at [35, 159] on button "KYC" at bounding box center [50, 161] width 61 height 12
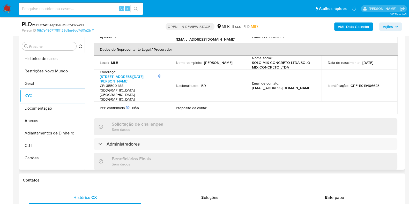
scroll to position [0, 0]
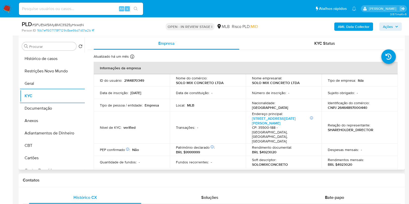
click at [349, 108] on p "CNPJ 26464897000440" at bounding box center [348, 107] width 40 height 5
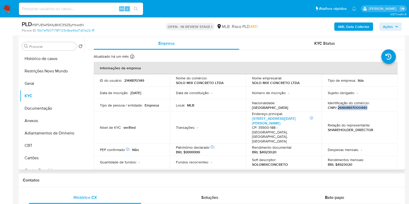
click at [349, 108] on p "CNPJ 26464897000440" at bounding box center [348, 107] width 40 height 5
copy p "26464897000440"
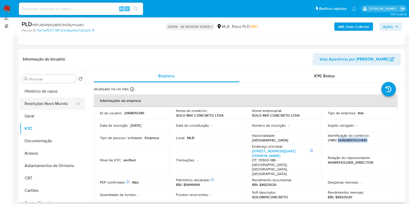
click at [44, 107] on button "Restrições Novo Mundo" at bounding box center [50, 104] width 61 height 12
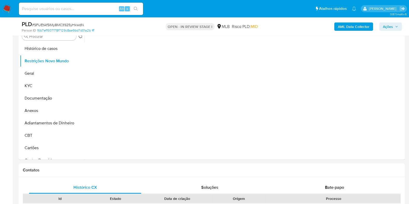
scroll to position [97, 0]
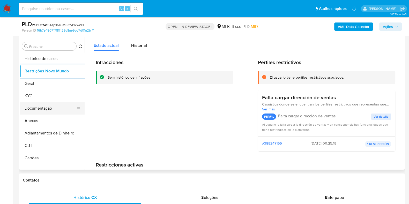
click at [55, 108] on button "Documentação" at bounding box center [50, 108] width 61 height 12
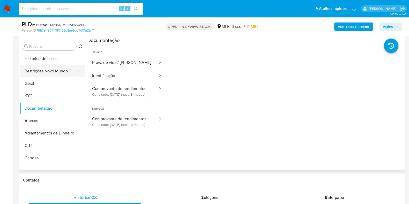
click at [50, 73] on button "Restrições Novo Mundo" at bounding box center [50, 71] width 61 height 12
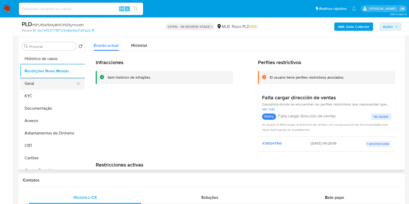
click at [35, 85] on button "Geral" at bounding box center [50, 83] width 61 height 12
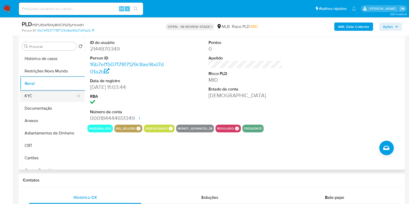
click at [43, 92] on button "KYC" at bounding box center [50, 96] width 61 height 12
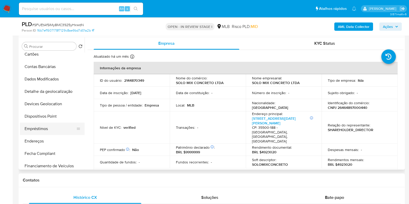
scroll to position [129, 0]
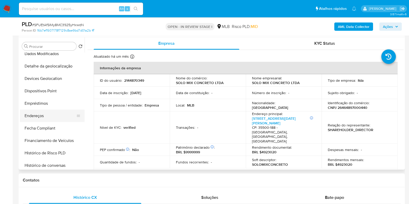
click at [45, 112] on button "Endereços" at bounding box center [50, 116] width 61 height 12
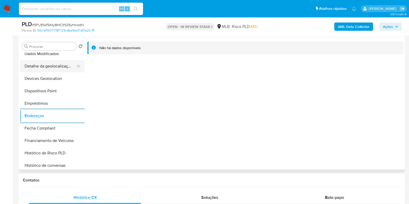
click at [53, 61] on button "Detalhe da geolocalização" at bounding box center [50, 66] width 61 height 12
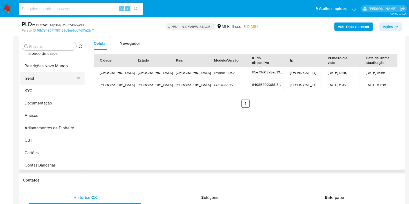
scroll to position [0, 0]
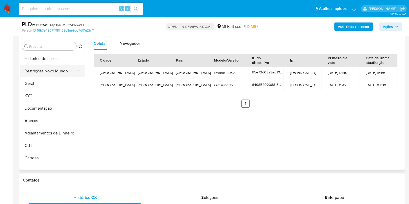
click at [54, 76] on button "Restrições Novo Mundo" at bounding box center [50, 71] width 61 height 12
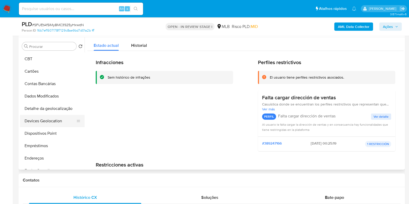
scroll to position [97, 0]
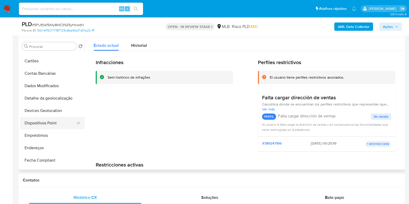
click at [43, 125] on button "Dispositivos Point" at bounding box center [50, 123] width 61 height 12
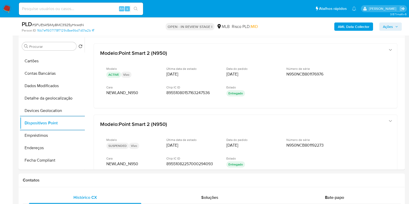
click at [361, 28] on b "AML Data Collector" at bounding box center [354, 27] width 32 height 8
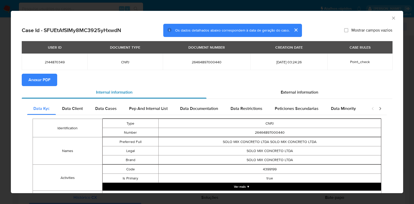
drag, startPoint x: 43, startPoint y: 79, endPoint x: 26, endPoint y: 88, distance: 19.1
click at [43, 79] on span "Anexar PDF" at bounding box center [39, 79] width 22 height 11
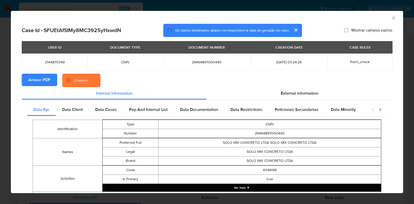
click at [7, 96] on div "AML Data Collector Case Id - SFUEtAfSIMy8MC3925yHxwdN Os dados detalhados abaix…" at bounding box center [207, 102] width 414 height 204
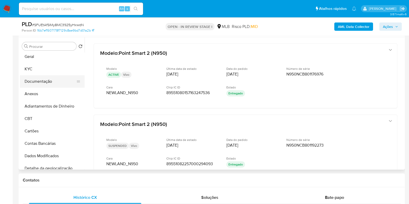
scroll to position [0, 0]
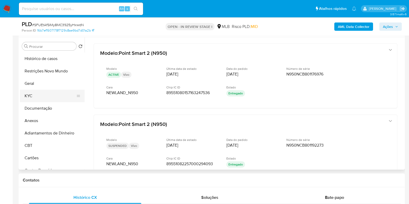
click at [48, 98] on button "KYC" at bounding box center [50, 96] width 61 height 12
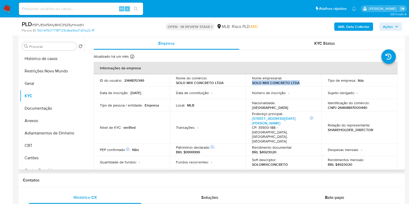
drag, startPoint x: 285, startPoint y: 86, endPoint x: 251, endPoint y: 84, distance: 33.4
click at [251, 84] on td "Nome empresarial : SOLO MIX CONCRETO LTDA" at bounding box center [284, 80] width 76 height 12
copy p "SOLO MIX CONCRETO LTDA"
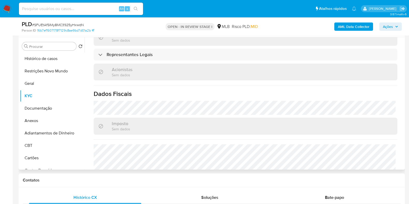
scroll to position [307, 0]
click at [49, 120] on button "Anexos" at bounding box center [50, 121] width 61 height 12
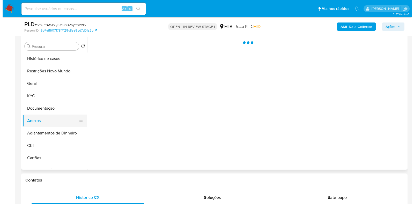
scroll to position [0, 0]
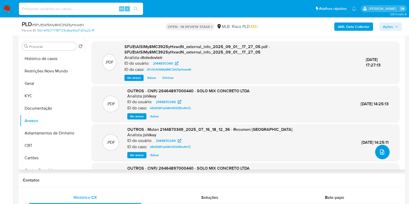
click at [380, 151] on icon "upload-file" at bounding box center [382, 152] width 6 height 6
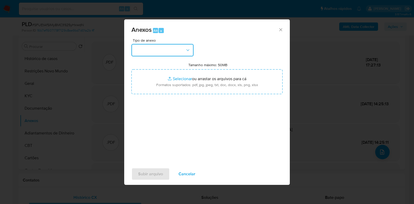
click at [177, 46] on button "button" at bounding box center [162, 50] width 62 height 12
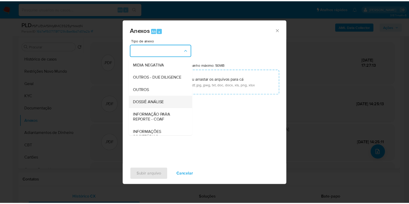
scroll to position [80, 0]
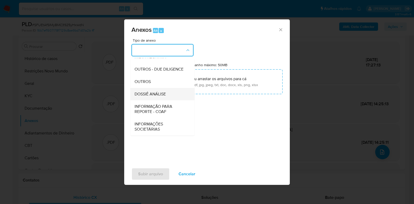
click at [159, 93] on span "DOSSIÊ ANÁLISE" at bounding box center [150, 94] width 31 height 5
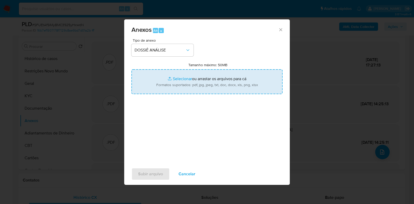
type input "C:\fakepath\_CNPJ 26464897000440 - SOLO MIX CONCRETO LTDA.pdf"
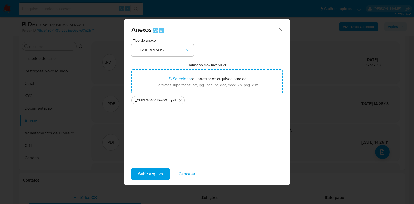
click at [156, 171] on span "Subir arquivo" at bounding box center [150, 173] width 25 height 11
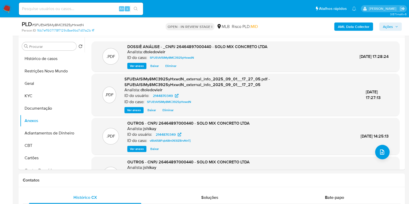
click at [388, 29] on span "Ações" at bounding box center [388, 27] width 10 height 8
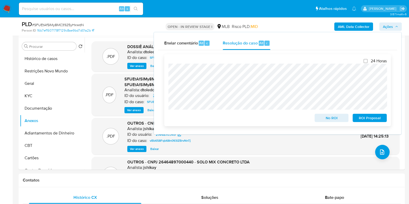
click at [324, 117] on span "No ROI" at bounding box center [331, 117] width 27 height 7
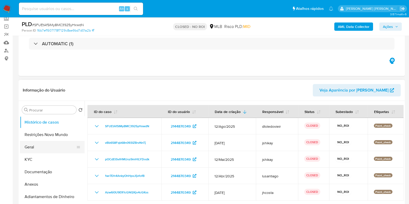
scroll to position [64, 0]
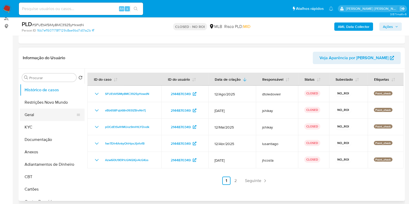
select select "10"
click at [40, 114] on button "Geral" at bounding box center [50, 115] width 61 height 12
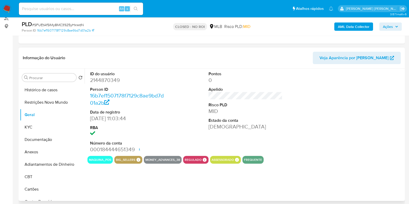
click at [105, 79] on dd "2144870349" at bounding box center [127, 80] width 74 height 7
copy dd "2144870349"
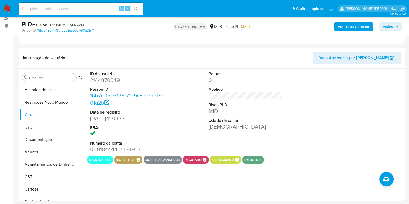
click at [88, 8] on input at bounding box center [81, 8] width 124 height 7
paste input "1795320467"
type input "1795320467"
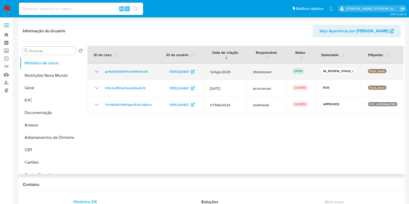
select select "10"
click at [121, 70] on span "gU9dAEQ59OFItnD1W9uIhrX5" at bounding box center [126, 72] width 43 height 6
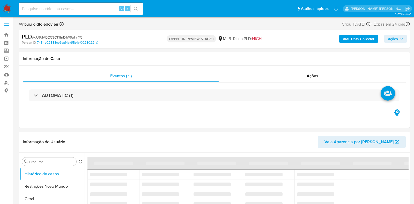
select select "10"
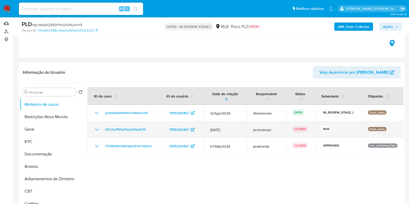
scroll to position [97, 0]
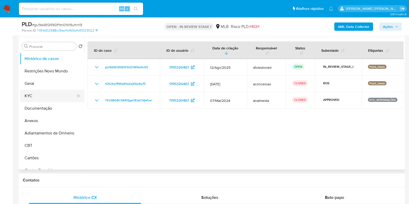
click at [41, 97] on button "KYC" at bounding box center [50, 96] width 61 height 12
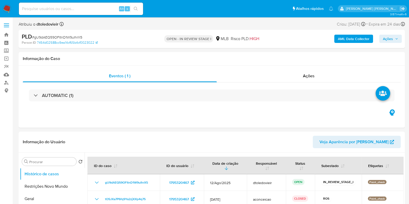
select select "10"
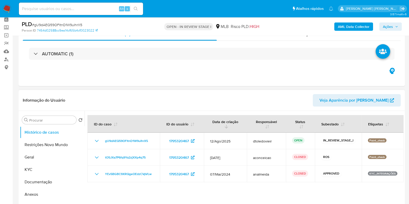
scroll to position [32, 0]
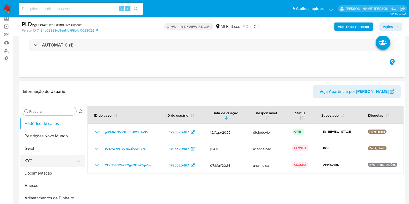
click at [42, 156] on button "KYC" at bounding box center [50, 161] width 61 height 12
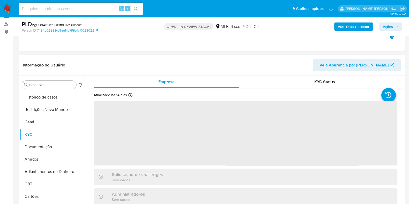
scroll to position [64, 0]
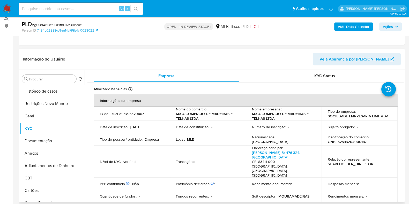
click at [350, 142] on p "CNPJ 52593204000187" at bounding box center [347, 141] width 39 height 5
click at [351, 142] on p "CNPJ 52593204000187" at bounding box center [347, 141] width 39 height 5
click at [343, 141] on p "CNPJ 52593204000187" at bounding box center [347, 141] width 39 height 5
click at [344, 141] on p "CNPJ 52593204000187" at bounding box center [347, 141] width 39 height 5
copy p "52593204000187"
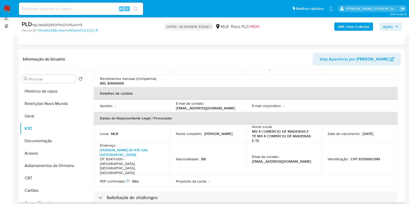
scroll to position [129, 0]
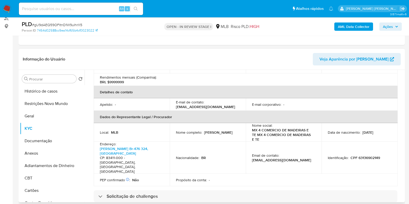
drag, startPoint x: 224, startPoint y: 124, endPoint x: 176, endPoint y: 124, distance: 48.4
click at [176, 130] on div "Nome completo : Nilto Altair Mattias de Moura" at bounding box center [208, 132] width 64 height 5
copy p "Nilto Altair Mattias de Moura"
click at [368, 155] on p "CPF 63136902149" at bounding box center [364, 157] width 29 height 5
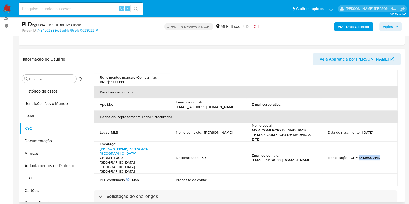
copy p "63136902149"
click at [36, 138] on button "Documentação" at bounding box center [50, 141] width 61 height 12
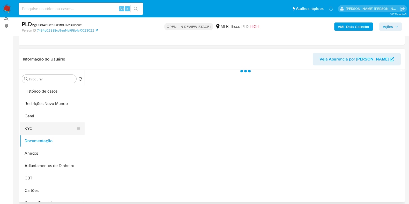
scroll to position [0, 0]
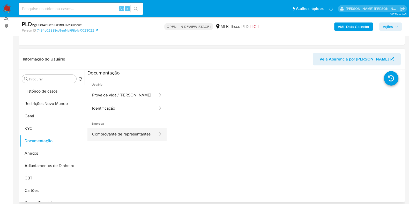
click at [106, 137] on button "Comprovante de representantes" at bounding box center [122, 134] width 71 height 13
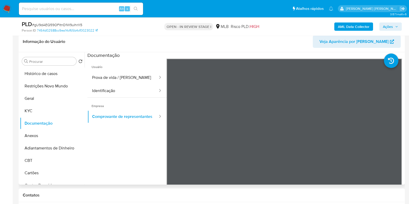
scroll to position [97, 0]
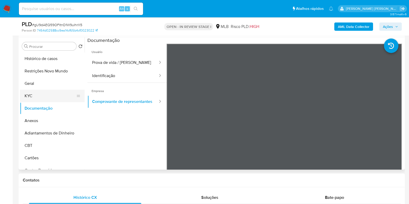
click at [52, 95] on button "KYC" at bounding box center [50, 96] width 61 height 12
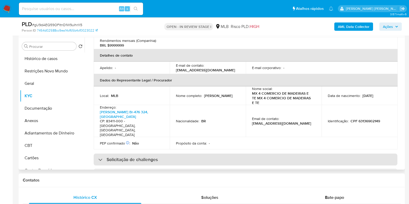
scroll to position [327, 0]
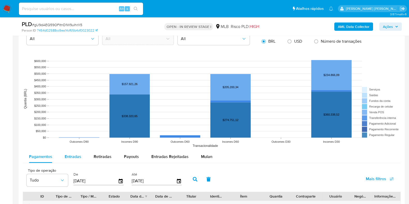
click at [73, 154] on span "Entradas" at bounding box center [73, 157] width 17 height 6
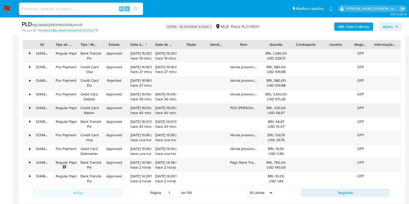
scroll to position [614, 0]
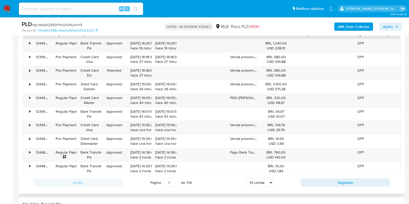
click at [256, 178] on select "5 Linhas 10 Linhas 20 Linhas 25 Linhas 50 Linhas 100 Linhas" at bounding box center [259, 182] width 27 height 9
select select "100"
click at [246, 178] on select "5 Linhas 10 Linhas 20 Linhas 25 Linhas 50 Linhas 100 Linhas" at bounding box center [259, 182] width 27 height 9
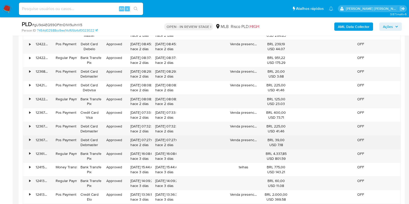
scroll to position [1164, 0]
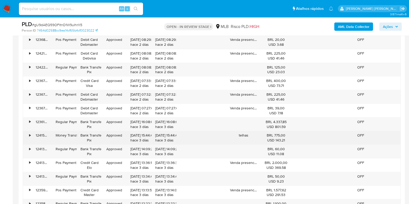
click at [30, 133] on div "•" at bounding box center [29, 135] width 1 height 5
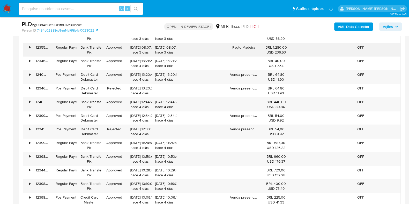
scroll to position [1487, 0]
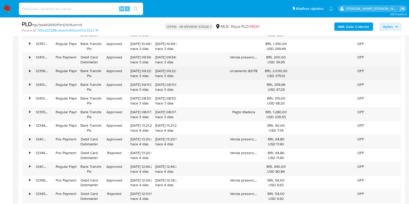
click at [31, 68] on div "•" at bounding box center [27, 73] width 9 height 13
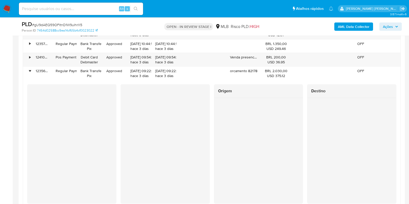
click at [394, 24] on span "Ações" at bounding box center [390, 26] width 15 height 7
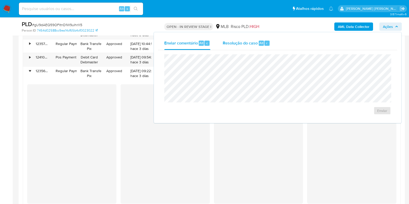
click at [243, 46] on div "Resolução do caso Alt r" at bounding box center [246, 42] width 47 height 13
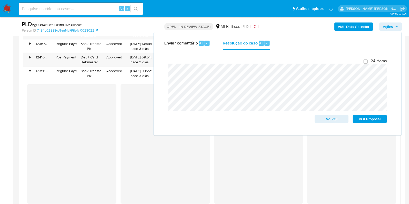
click at [154, 153] on div at bounding box center [165, 143] width 89 height 119
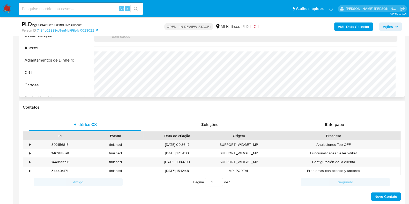
scroll to position [64, 0]
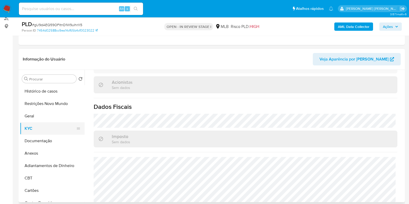
click at [39, 131] on button "KYC" at bounding box center [50, 128] width 61 height 12
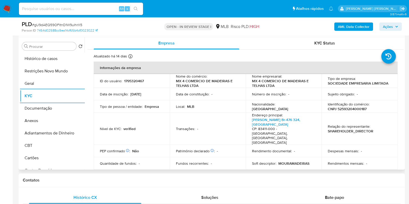
scroll to position [0, 0]
click at [343, 109] on p "CNPJ 52593204000187" at bounding box center [347, 109] width 39 height 5
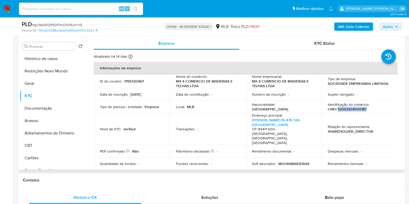
click at [343, 108] on p "CNPJ 52593204000187" at bounding box center [347, 109] width 39 height 5
copy p "52593204000187"
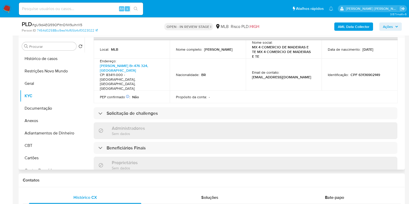
scroll to position [36, 0]
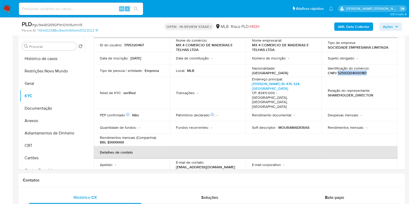
copy p "52593204000187"
click at [53, 69] on button "Restrições Novo Mundo" at bounding box center [50, 71] width 61 height 12
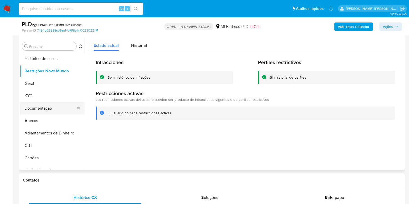
click at [44, 114] on button "Documentação" at bounding box center [50, 108] width 61 height 12
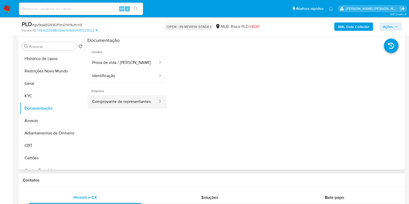
drag, startPoint x: 118, startPoint y: 106, endPoint x: 91, endPoint y: 97, distance: 28.1
click at [118, 106] on button "Comprovante de representantes" at bounding box center [122, 101] width 71 height 13
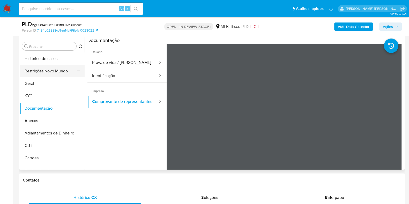
click at [60, 74] on button "Restrições Novo Mundo" at bounding box center [50, 71] width 61 height 12
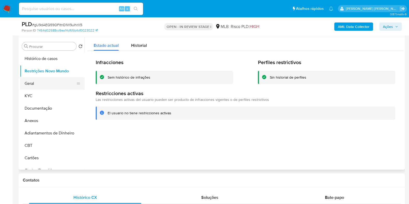
click at [30, 88] on button "Geral" at bounding box center [50, 83] width 61 height 12
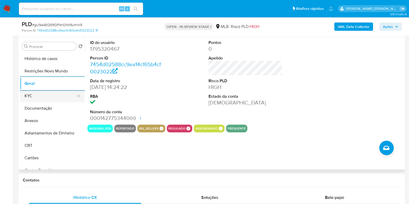
click at [38, 92] on button "KYC" at bounding box center [50, 96] width 61 height 12
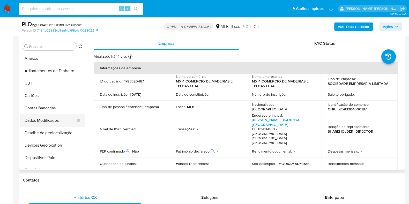
scroll to position [129, 0]
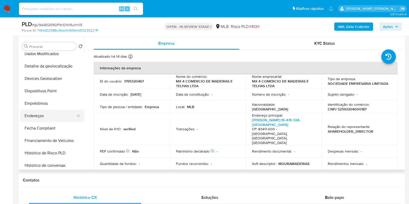
click at [43, 116] on button "Endereços" at bounding box center [50, 116] width 61 height 12
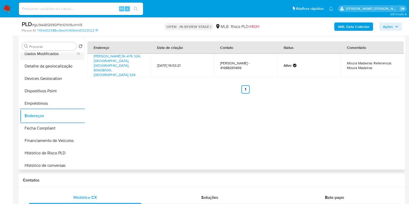
click at [59, 57] on button "Dados Modificados" at bounding box center [50, 54] width 61 height 12
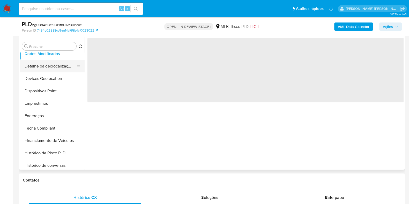
click at [53, 65] on button "Detalhe da geolocalização" at bounding box center [50, 66] width 61 height 12
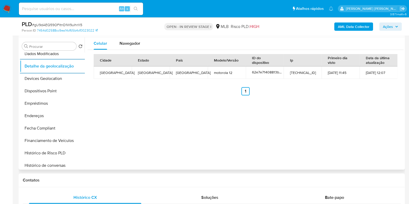
scroll to position [0, 0]
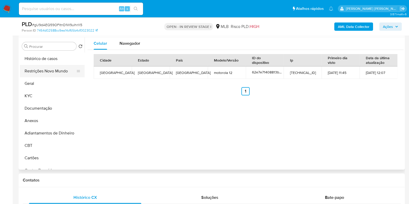
click at [51, 68] on button "Restrições Novo Mundo" at bounding box center [50, 71] width 61 height 12
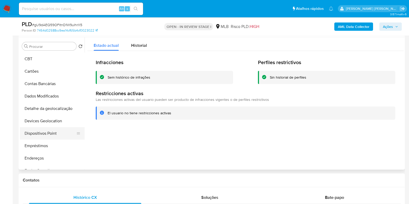
scroll to position [97, 0]
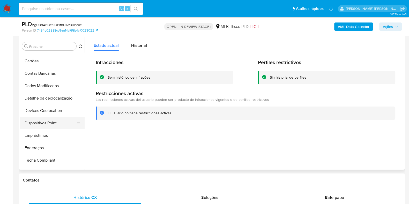
click at [51, 125] on button "Dispositivos Point" at bounding box center [50, 123] width 61 height 12
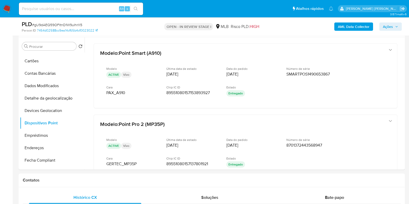
click at [352, 28] on b "AML Data Collector" at bounding box center [354, 27] width 32 height 8
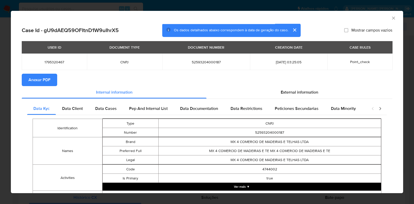
click at [41, 85] on span "Anexar PDF" at bounding box center [39, 79] width 22 height 11
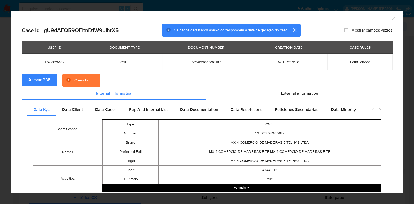
click at [0, 104] on div "AML Data Collector Case Id - gU9dAEQ59OFItnD1W9uIhrX5 Os dados detalhados abaix…" at bounding box center [207, 102] width 414 height 204
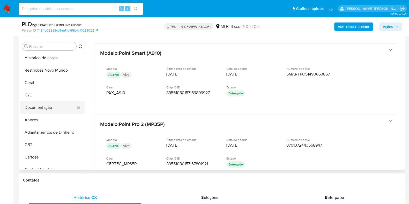
scroll to position [0, 0]
click at [48, 98] on button "KYC" at bounding box center [50, 96] width 61 height 12
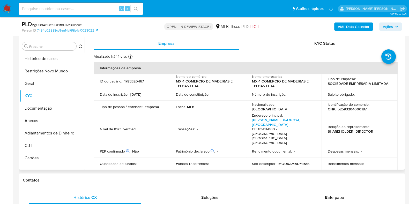
click at [342, 111] on p "CNPJ 52593204000187" at bounding box center [347, 109] width 39 height 5
copy p "52593204000187"
drag, startPoint x: 278, startPoint y: 87, endPoint x: 251, endPoint y: 83, distance: 26.9
click at [252, 83] on p "MX 4 COMERCIO DE MADEIRAS E TELHAS LTDA" at bounding box center [283, 83] width 62 height 9
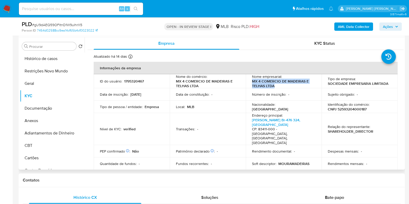
copy p "MX 4 COMERCIO DE MADEIRAS E TELHAS LTDA"
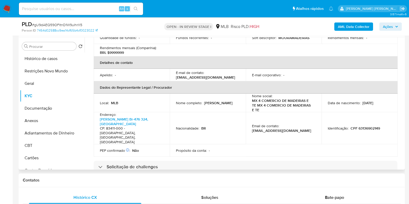
scroll to position [291, 0]
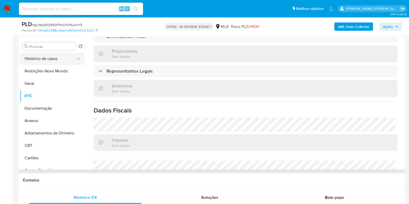
click at [41, 58] on button "Histórico de casos" at bounding box center [50, 59] width 61 height 12
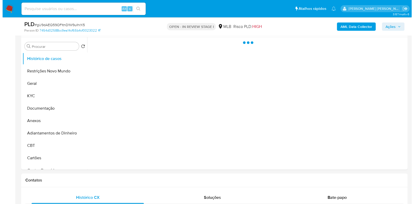
scroll to position [0, 0]
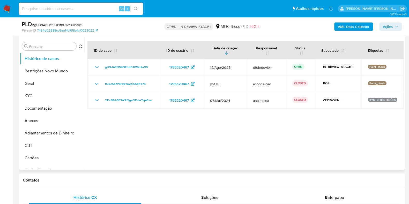
click at [244, 152] on div at bounding box center [244, 103] width 319 height 132
click at [54, 118] on button "Anexos" at bounding box center [50, 121] width 61 height 12
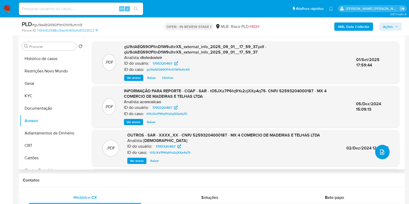
click at [385, 154] on button "upload-file" at bounding box center [382, 152] width 14 height 14
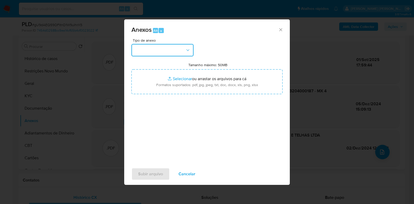
click at [161, 52] on button "button" at bounding box center [162, 50] width 62 height 12
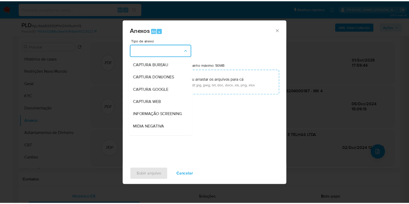
scroll to position [80, 0]
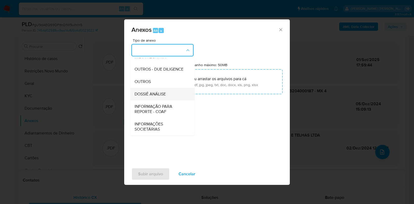
click at [158, 96] on span "DOSSIÊ ANÁLISE" at bounding box center [150, 94] width 31 height 5
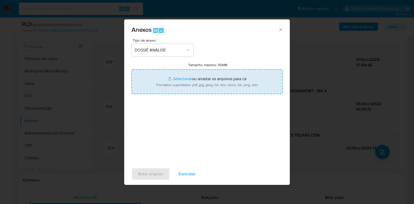
type input "C:\fakepath\2.ª SAR - CNPJ 52593204000187 - MX 4 COMÉRCIO DE MADEIRAS E TELHAS …"
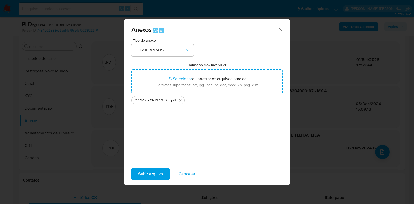
click at [135, 176] on button "Subir arquivo" at bounding box center [150, 174] width 38 height 12
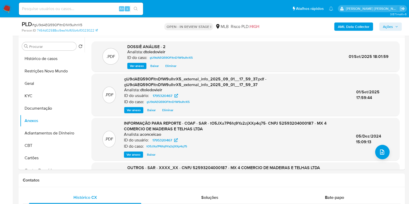
click at [391, 27] on span "Ações" at bounding box center [388, 27] width 10 height 8
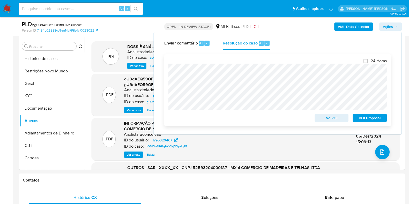
click at [362, 118] on span "ROI Proposal" at bounding box center [369, 117] width 27 height 7
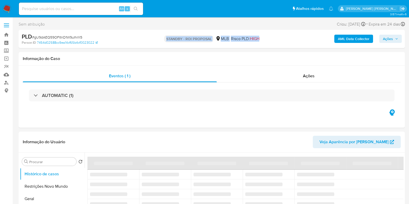
drag, startPoint x: 261, startPoint y: 38, endPoint x: 156, endPoint y: 36, distance: 105.0
click at [157, 36] on div "[PERSON_NAME] - ROI PROPOSAL MLB Risco PLD: HIGH" at bounding box center [211, 39] width 125 height 12
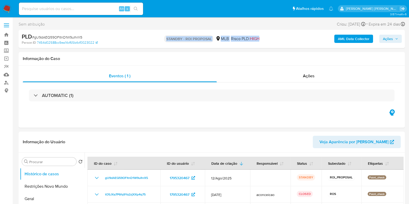
click at [152, 39] on div "[PERSON_NAME] - ROI PROPOSAL MLB Risco PLD: HIGH" at bounding box center [211, 39] width 125 height 12
select select "10"
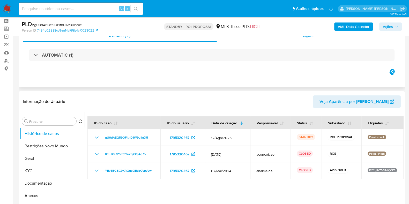
scroll to position [32, 0]
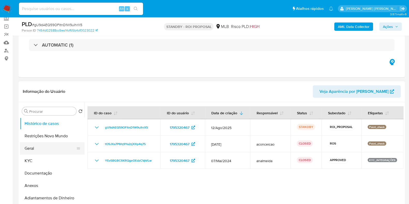
click at [44, 147] on button "Geral" at bounding box center [50, 148] width 61 height 12
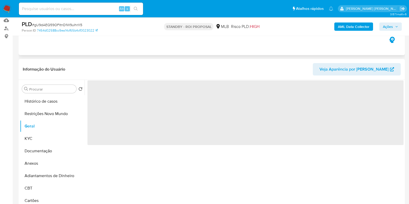
scroll to position [64, 0]
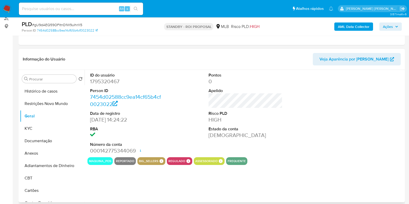
click at [111, 84] on dd "1795320467" at bounding box center [127, 81] width 74 height 7
copy dd "1795320467"
click at [95, 9] on input at bounding box center [81, 8] width 124 height 7
paste input "555255189"
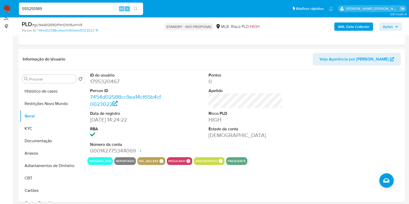
type input "555255189"
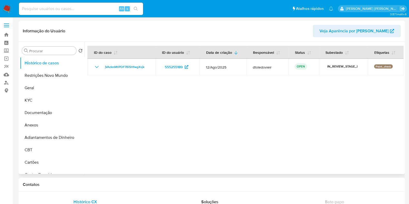
select select "10"
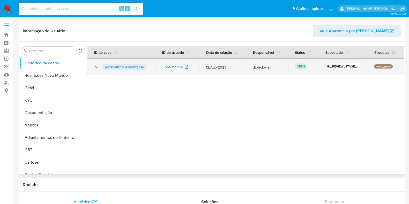
click at [119, 66] on span "jVAzknMtlPDF7Bi5HfwgXsjk" at bounding box center [124, 67] width 39 height 6
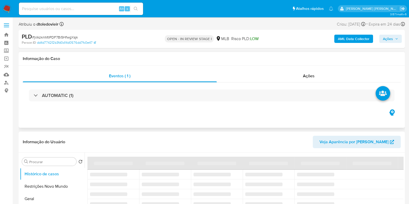
select select "10"
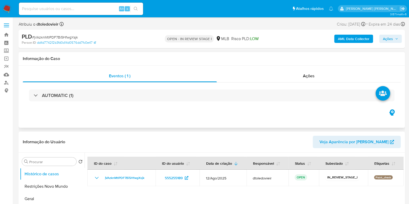
scroll to position [32, 0]
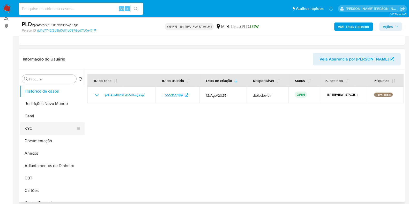
click at [47, 128] on button "KYC" at bounding box center [50, 128] width 61 height 12
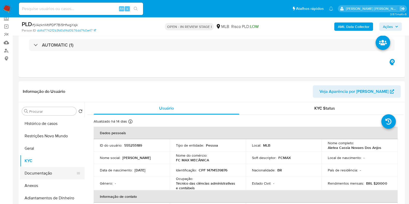
click at [39, 171] on button "Documentação" at bounding box center [50, 173] width 61 height 12
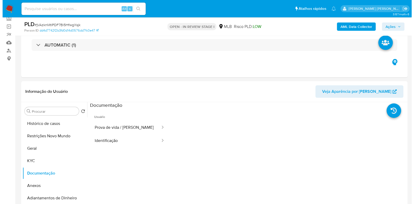
scroll to position [97, 0]
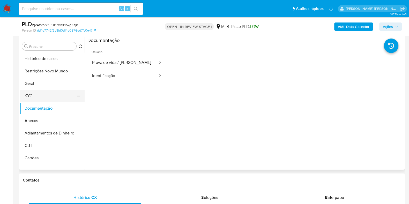
click at [46, 95] on button "KYC" at bounding box center [50, 96] width 61 height 12
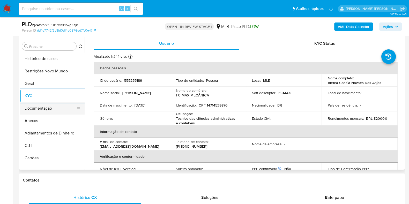
click at [43, 111] on button "Documentação" at bounding box center [50, 108] width 61 height 12
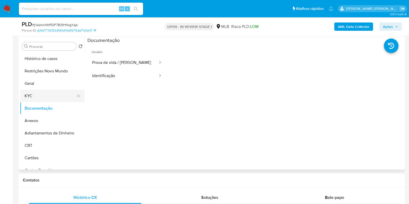
click at [43, 93] on button "KYC" at bounding box center [50, 96] width 61 height 12
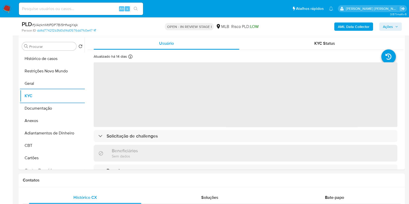
click at [348, 26] on b "AML Data Collector" at bounding box center [354, 27] width 32 height 8
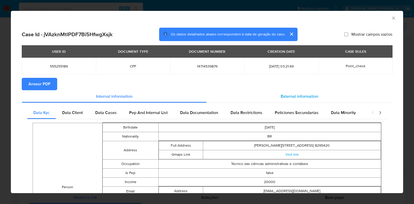
click at [292, 95] on span "External information" at bounding box center [300, 96] width 38 height 6
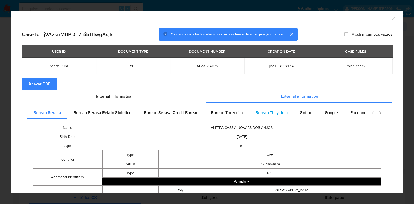
click at [277, 111] on span "Bureau Thsystem" at bounding box center [271, 113] width 32 height 6
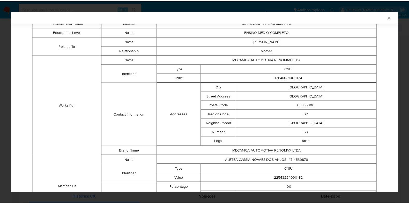
scroll to position [368, 0]
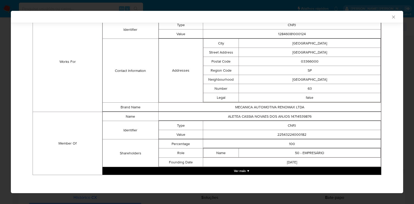
click at [284, 134] on td "22543224000182" at bounding box center [292, 134] width 178 height 9
copy td "22543224000182"
click at [391, 16] on icon "Fechar a janela" at bounding box center [393, 16] width 5 height 5
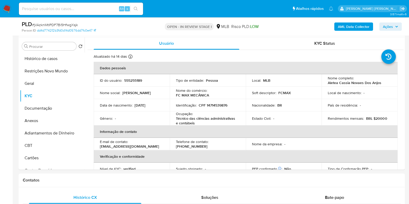
click at [389, 27] on span "Ações" at bounding box center [388, 27] width 10 height 8
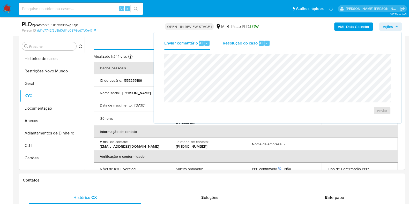
click at [249, 42] on span "Resolução do caso" at bounding box center [240, 43] width 35 height 6
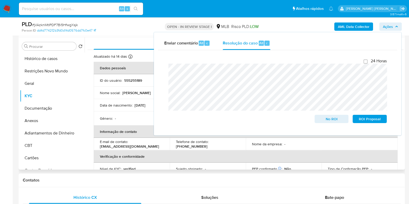
click at [143, 113] on td "Gênero : -" at bounding box center [132, 118] width 76 height 14
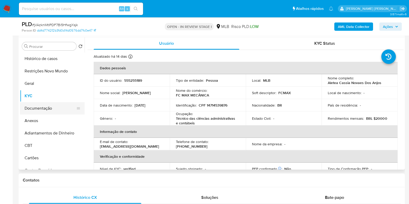
click at [38, 110] on button "Documentação" at bounding box center [50, 108] width 61 height 12
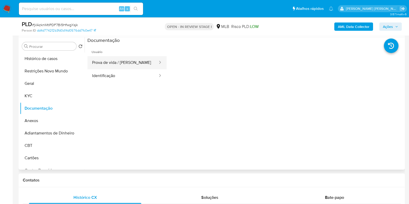
click at [131, 66] on button "Prova de vida / Selfie" at bounding box center [122, 62] width 71 height 13
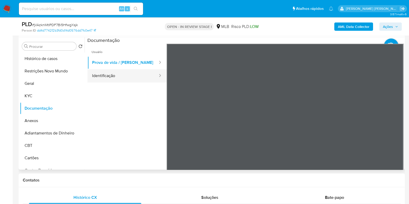
click at [126, 76] on button "Identificação" at bounding box center [122, 75] width 71 height 13
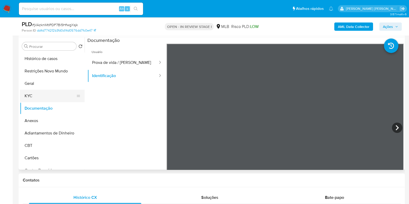
click at [53, 94] on button "KYC" at bounding box center [50, 96] width 61 height 12
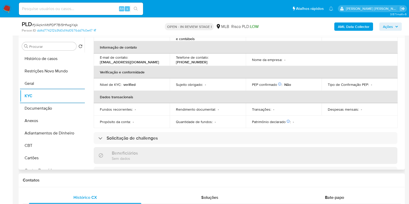
scroll to position [0, 0]
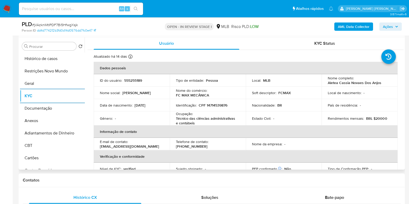
click at [219, 108] on td "Identificação : CPF 14714539876" at bounding box center [208, 105] width 76 height 12
click at [220, 106] on p "CPF 14714539876" at bounding box center [213, 105] width 29 height 5
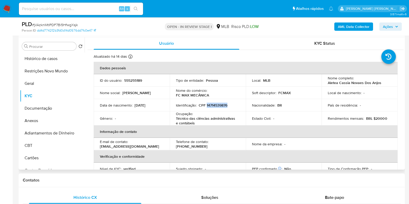
click at [220, 106] on p "CPF 14714539876" at bounding box center [213, 105] width 29 height 5
copy p "14714539876"
click at [49, 71] on button "Restrições Novo Mundo" at bounding box center [50, 71] width 61 height 12
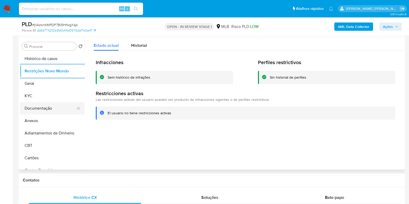
click at [40, 108] on button "Documentação" at bounding box center [50, 108] width 61 height 12
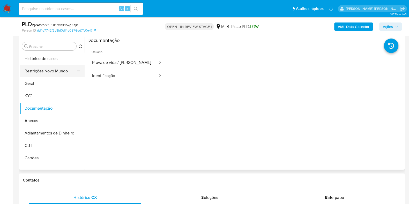
click at [47, 66] on button "Restrições Novo Mundo" at bounding box center [50, 71] width 61 height 12
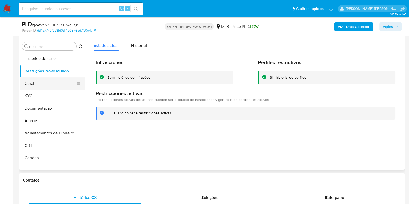
click at [42, 82] on button "Geral" at bounding box center [50, 83] width 61 height 12
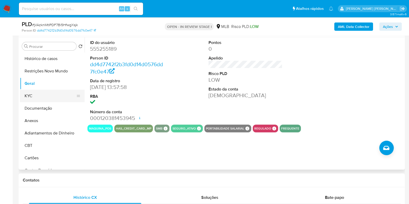
click at [37, 100] on button "KYC" at bounding box center [50, 96] width 61 height 12
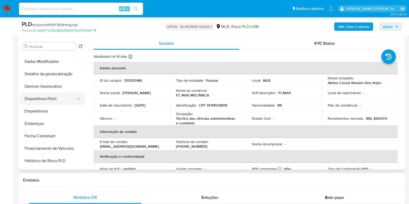
scroll to position [129, 0]
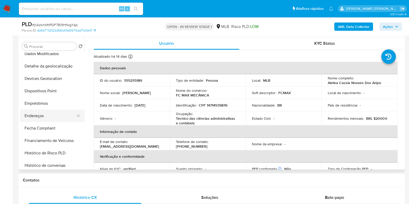
click at [37, 115] on button "Endereços" at bounding box center [50, 116] width 61 height 12
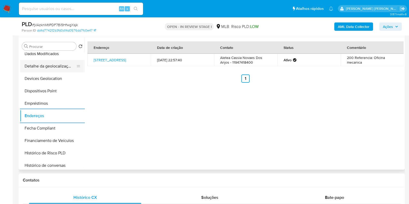
click at [59, 61] on button "Detalhe da geolocalização" at bounding box center [50, 66] width 61 height 12
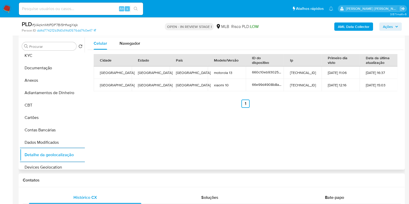
scroll to position [0, 0]
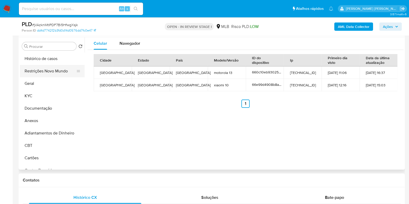
click at [52, 70] on button "Restrições Novo Mundo" at bounding box center [50, 71] width 61 height 12
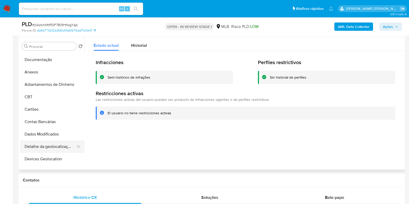
scroll to position [97, 0]
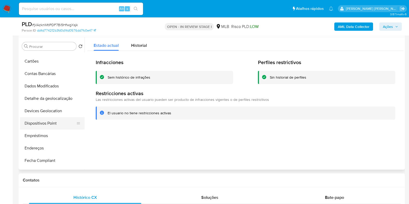
click at [48, 118] on button "Dispositivos Point" at bounding box center [50, 123] width 61 height 12
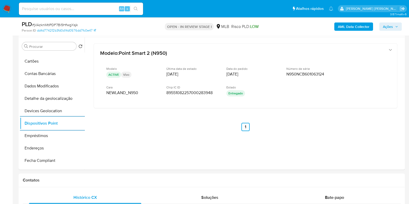
click at [353, 31] on div "AML Data Collector Ações" at bounding box center [339, 26] width 125 height 12
click at [350, 29] on div at bounding box center [350, 29] width 0 height 0
click at [359, 26] on b "AML Data Collector" at bounding box center [354, 27] width 32 height 8
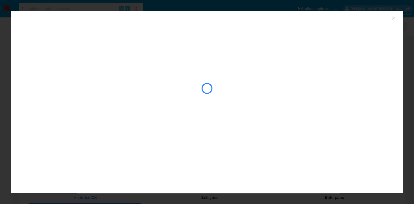
click at [241, 95] on div "closure-recommendation-modal" at bounding box center [207, 89] width 370 height 52
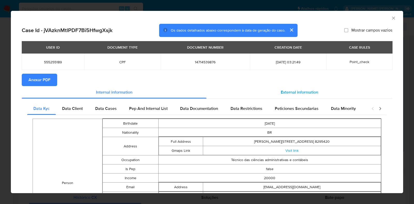
click at [292, 91] on span "External information" at bounding box center [300, 92] width 38 height 6
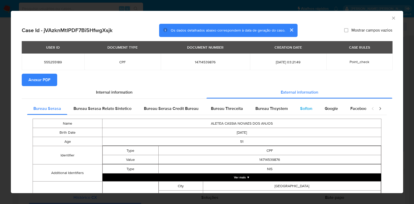
click at [304, 113] on div "Softon" at bounding box center [306, 108] width 25 height 12
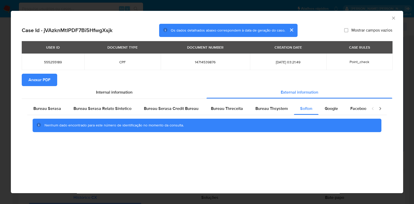
click at [46, 80] on span "Anexar PDF" at bounding box center [39, 79] width 22 height 11
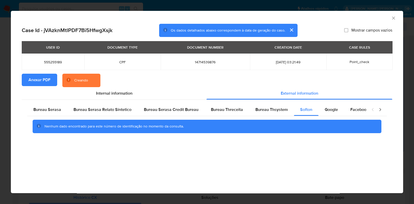
click at [3, 101] on div "AML Data Collector Case Id - jVAzknMtlPDF7Bi5HfwgXsjk Os dados detalhados abaix…" at bounding box center [207, 102] width 414 height 204
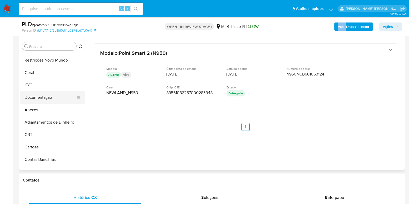
scroll to position [0, 0]
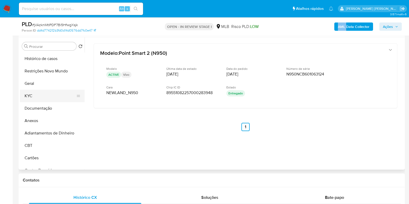
click at [50, 93] on button "KYC" at bounding box center [50, 96] width 61 height 12
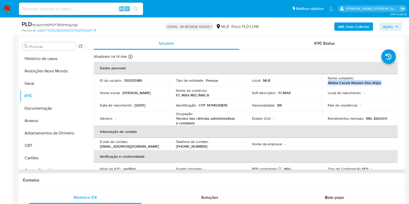
drag, startPoint x: 383, startPoint y: 81, endPoint x: 326, endPoint y: 82, distance: 57.4
click at [326, 82] on td "Nome completo : Aletea Cassia Novaes Dos Anjos" at bounding box center [360, 80] width 76 height 12
copy p "Aletea Cassia Novaes Dos Anjos"
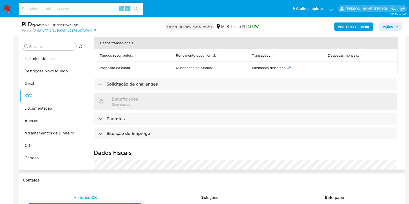
scroll to position [226, 0]
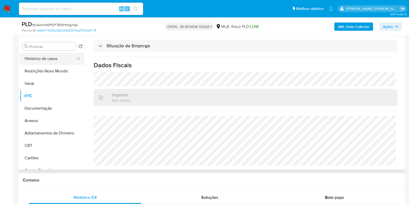
click at [52, 53] on button "Histórico de casos" at bounding box center [50, 59] width 61 height 12
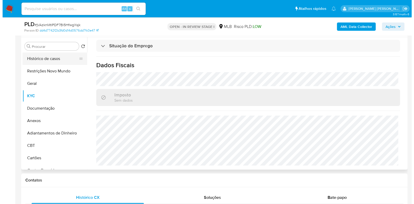
scroll to position [0, 0]
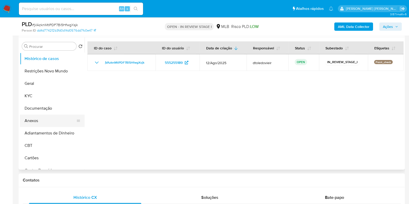
click at [39, 119] on button "Anexos" at bounding box center [50, 121] width 61 height 12
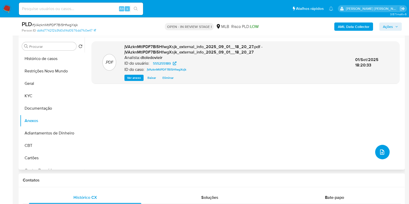
click at [380, 151] on icon "upload-file" at bounding box center [382, 152] width 6 height 6
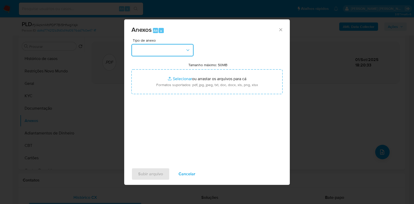
click at [144, 46] on button "button" at bounding box center [162, 50] width 62 height 12
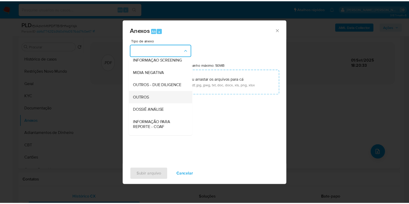
scroll to position [80, 0]
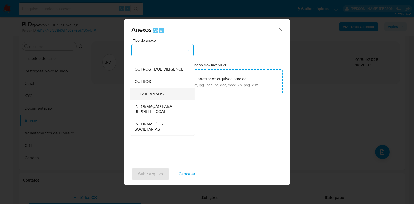
click at [156, 92] on span "DOSSIÊ ANÁLISE" at bounding box center [150, 94] width 31 height 5
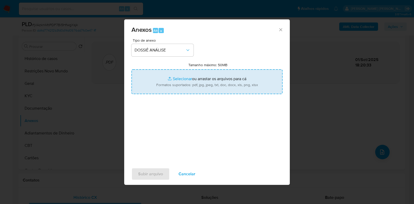
type input "C:\fakepath\SAR - CPF 14714539876 - ALETEA CASSIA NOVAES DOS ANJOS.pdf"
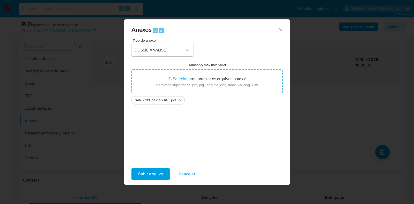
click at [144, 171] on span "Subir arquivo" at bounding box center [150, 173] width 25 height 11
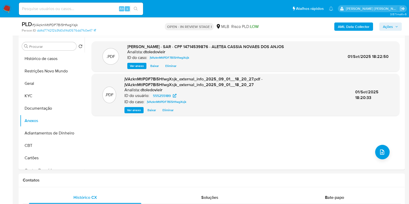
click at [392, 26] on span "Ações" at bounding box center [388, 27] width 10 height 8
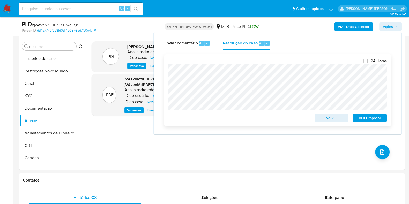
click at [378, 118] on span "ROI Proposal" at bounding box center [369, 117] width 27 height 7
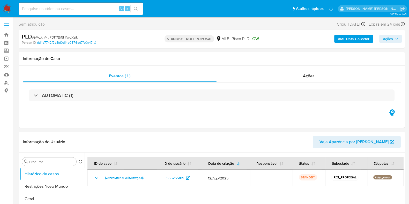
select select "10"
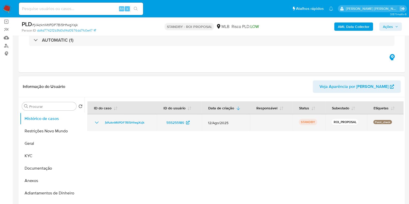
scroll to position [64, 0]
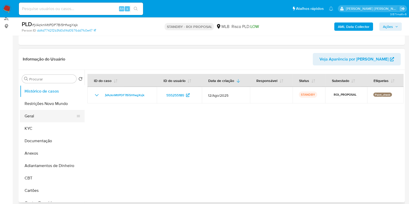
click at [48, 119] on button "Geral" at bounding box center [50, 116] width 61 height 12
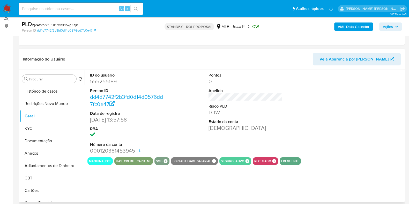
click at [108, 80] on dd "555255189" at bounding box center [127, 81] width 74 height 7
copy dd "555255189"
click at [75, 10] on input at bounding box center [81, 8] width 124 height 7
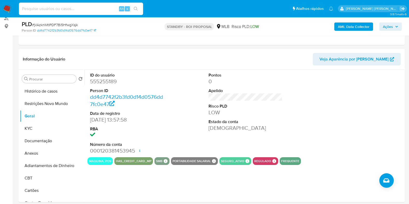
paste input "135353658"
type input "135353658"
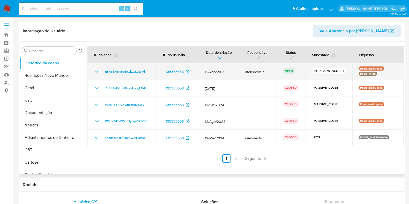
select select "10"
drag, startPoint x: 245, startPoint y: 74, endPoint x: 264, endPoint y: 70, distance: 19.5
click at [264, 70] on td "dtoledovieir" at bounding box center [258, 71] width 38 height 17
click at [265, 70] on span "dtoledovieir" at bounding box center [257, 72] width 25 height 5
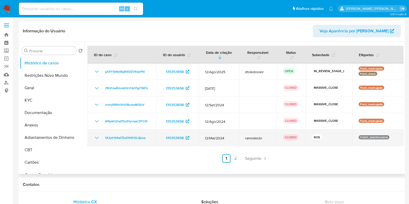
drag, startPoint x: 227, startPoint y: 141, endPoint x: 203, endPoint y: 139, distance: 24.9
click at [203, 139] on td "12/Mai/2024" at bounding box center [219, 138] width 40 height 17
click at [236, 136] on td "12/Mai/2024" at bounding box center [219, 138] width 40 height 17
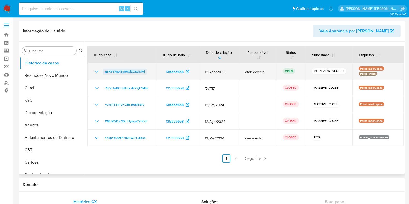
click at [129, 70] on span "gSXYSk8ylBg80QiZOkqjxPki" at bounding box center [125, 72] width 40 height 6
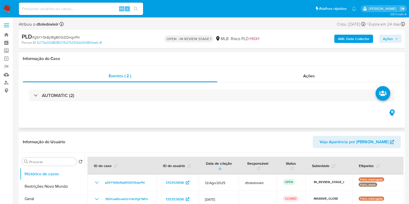
select select "10"
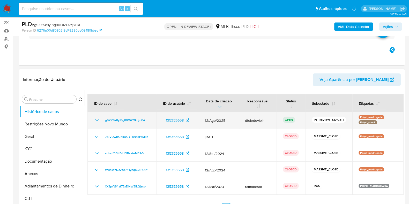
scroll to position [64, 0]
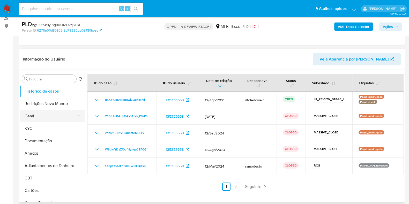
click at [45, 117] on button "Geral" at bounding box center [50, 116] width 61 height 12
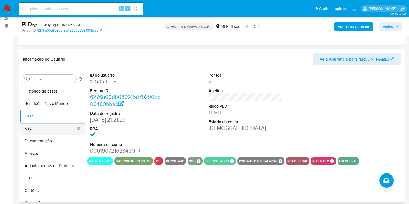
click at [48, 130] on button "KYC" at bounding box center [50, 128] width 61 height 12
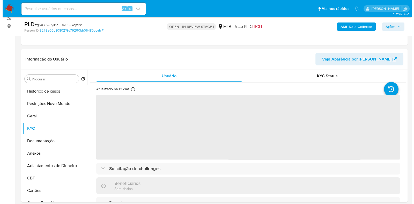
scroll to position [97, 0]
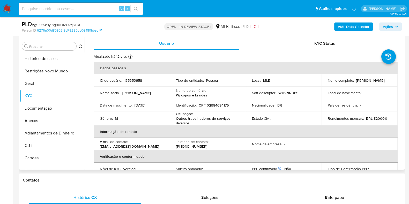
click at [224, 104] on p "CPF 02984684176" at bounding box center [214, 105] width 30 height 5
click at [280, 104] on p "BR" at bounding box center [279, 105] width 5 height 5
drag, startPoint x: 333, startPoint y: 84, endPoint x: 359, endPoint y: 82, distance: 26.5
click at [356, 82] on p "[PERSON_NAME] de [PERSON_NAME]" at bounding box center [370, 80] width 28 height 5
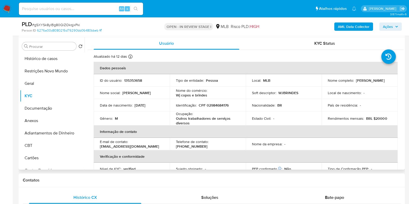
click at [363, 82] on p "[PERSON_NAME] de [PERSON_NAME]" at bounding box center [370, 80] width 28 height 5
drag, startPoint x: 200, startPoint y: 125, endPoint x: 203, endPoint y: 113, distance: 12.0
click at [175, 119] on td "Ocupação : Outros trabalhadores de serviços diversos" at bounding box center [208, 118] width 76 height 14
copy p "Outros trabalhadores de serviços diversos"
click at [50, 110] on button "Documentação" at bounding box center [50, 108] width 61 height 12
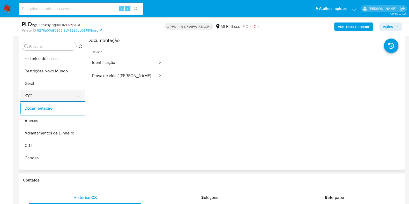
click at [53, 94] on button "KYC" at bounding box center [50, 96] width 61 height 12
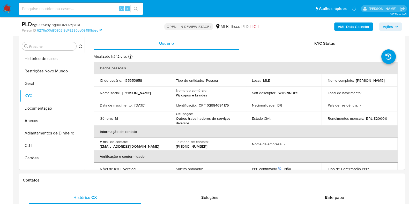
click at [348, 21] on div "AML Data Collector Ações" at bounding box center [339, 26] width 125 height 12
click at [347, 24] on b "AML Data Collector" at bounding box center [354, 27] width 32 height 8
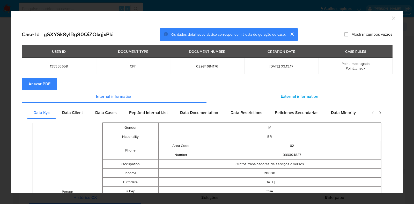
click at [288, 95] on span "External information" at bounding box center [300, 96] width 38 height 6
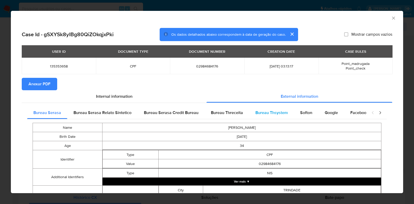
click at [282, 115] on span "Bureau Thsystem" at bounding box center [271, 113] width 32 height 6
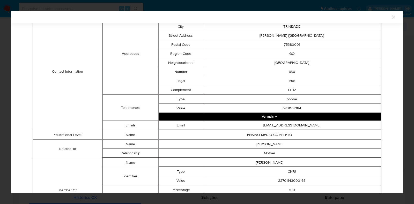
scroll to position [266, 0]
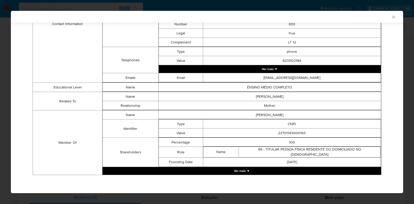
click at [285, 133] on td "22701143000163" at bounding box center [292, 133] width 178 height 9
click at [288, 135] on td "22701143000163" at bounding box center [292, 133] width 178 height 9
copy td "22701143000163"
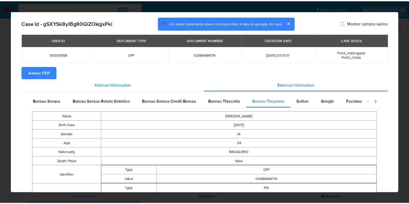
scroll to position [7, 0]
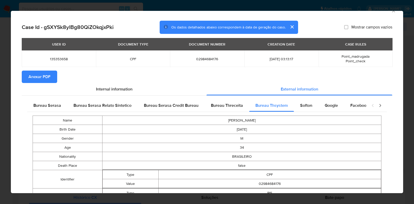
click at [2, 95] on div "AML Data Collector Case Id - gSXYSk8ylBg80QiZOkqjxPki Os dados detalhados abaix…" at bounding box center [207, 102] width 414 height 204
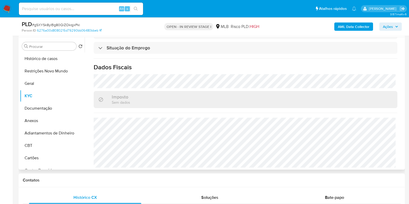
scroll to position [226, 0]
click at [394, 25] on span "Ações" at bounding box center [390, 26] width 15 height 7
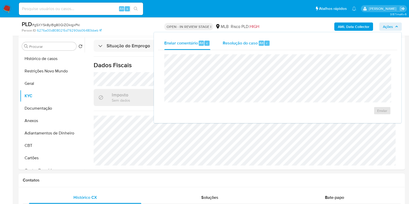
click at [250, 46] on div "Resolução do caso Alt r" at bounding box center [246, 42] width 47 height 13
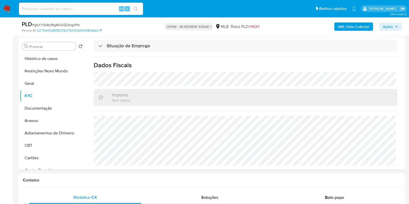
drag, startPoint x: 386, startPoint y: 28, endPoint x: 379, endPoint y: 29, distance: 7.4
click at [386, 27] on span "Ações" at bounding box center [388, 27] width 10 height 8
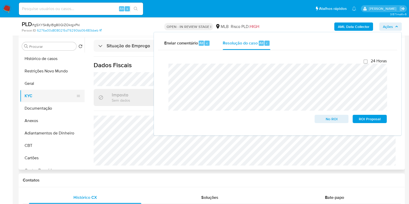
click at [33, 96] on button "KYC" at bounding box center [50, 96] width 61 height 12
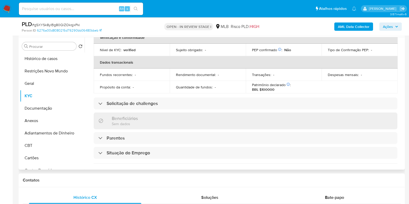
scroll to position [0, 0]
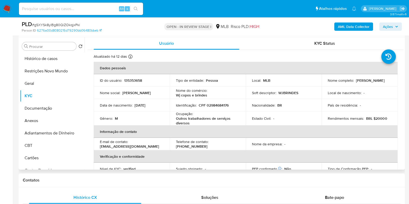
drag, startPoint x: 389, startPoint y: 83, endPoint x: 322, endPoint y: 81, distance: 67.8
click at [322, 81] on td "Nome completo : Wilson Figueiredo de Oliveira Junior" at bounding box center [360, 80] width 76 height 12
copy p "Wilson Figueiredo de Oliveira Junior"
click at [224, 107] on p "CPF 02984684176" at bounding box center [214, 105] width 30 height 5
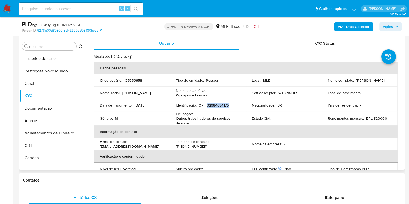
copy p "02984684176"
click at [43, 71] on button "Restrições Novo Mundo" at bounding box center [50, 71] width 61 height 12
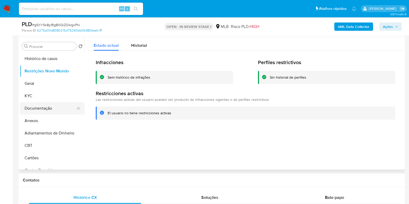
click at [48, 111] on button "Documentação" at bounding box center [50, 108] width 61 height 12
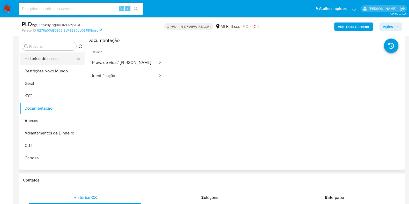
click at [51, 64] on button "Histórico de casos" at bounding box center [50, 59] width 61 height 12
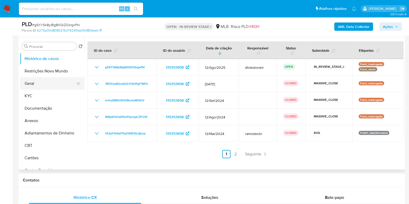
click at [42, 85] on button "Geral" at bounding box center [50, 83] width 61 height 12
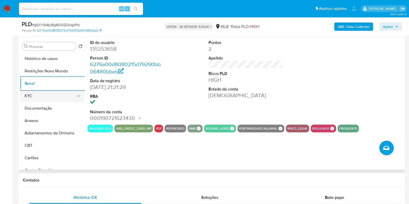
click at [45, 95] on button "KYC" at bounding box center [50, 96] width 61 height 12
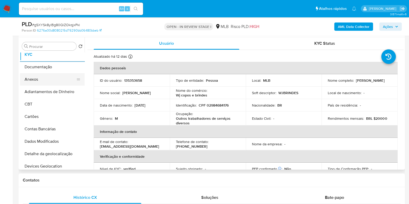
scroll to position [97, 0]
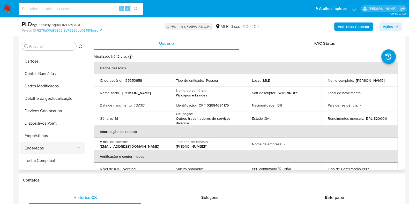
click at [37, 148] on button "Endereços" at bounding box center [50, 148] width 61 height 12
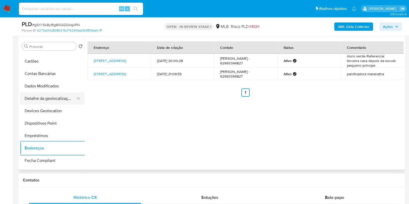
click at [54, 98] on button "Detalhe da geolocalização" at bounding box center [50, 98] width 61 height 12
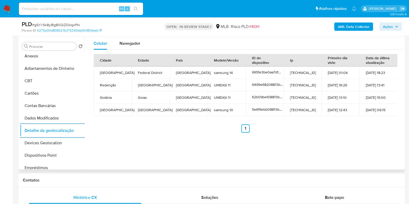
scroll to position [0, 0]
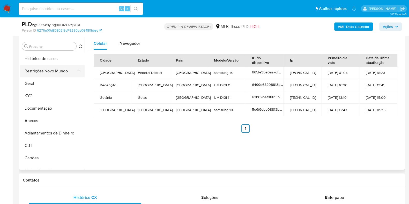
click at [46, 72] on button "Restrições Novo Mundo" at bounding box center [50, 71] width 61 height 12
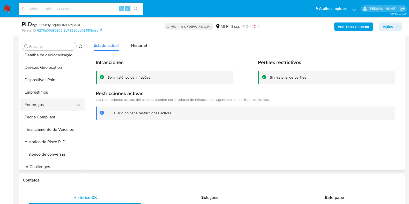
scroll to position [162, 0]
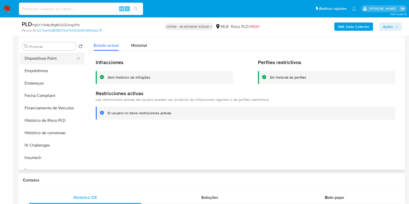
click at [58, 64] on button "Dispositivos Point" at bounding box center [50, 58] width 61 height 12
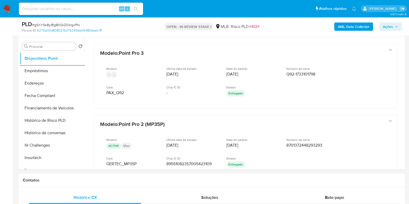
click at [352, 28] on b "AML Data Collector" at bounding box center [354, 27] width 32 height 8
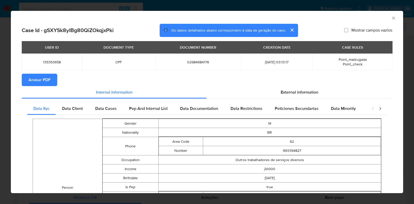
click at [52, 78] on button "Anexar PDF" at bounding box center [39, 80] width 35 height 12
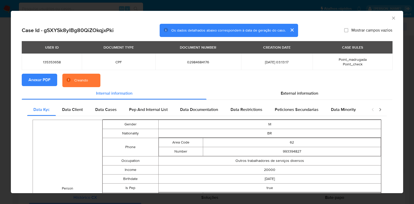
click at [1, 93] on div "AML Data Collector Case Id - gSXYSk8ylBg80QiZOkqjxPki Os dados detalhados abaix…" at bounding box center [207, 102] width 414 height 204
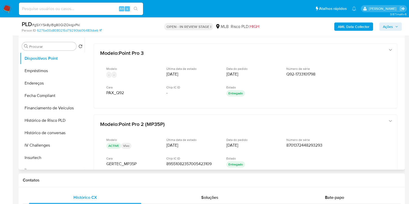
scroll to position [0, 0]
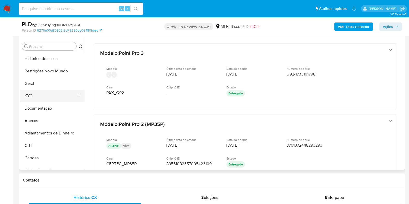
click at [53, 95] on button "KYC" at bounding box center [50, 96] width 61 height 12
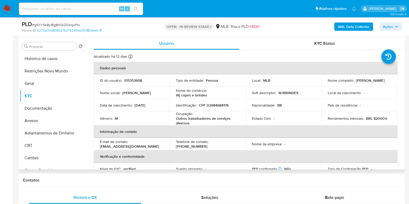
drag, startPoint x: 388, startPoint y: 83, endPoint x: 325, endPoint y: 84, distance: 63.1
click at [325, 84] on td "Nome completo : Wilson Figueiredo de Oliveira Junior" at bounding box center [360, 80] width 76 height 12
copy p "Wilson Figueiredo de Oliveira Junior"
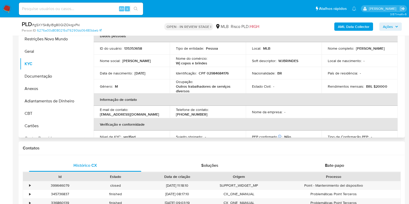
click at [290, 60] on p "WJBRINDES" at bounding box center [288, 60] width 20 height 5
click at [291, 60] on p "WJBRINDES" at bounding box center [288, 60] width 20 height 5
drag, startPoint x: 213, startPoint y: 64, endPoint x: 164, endPoint y: 64, distance: 49.1
click at [164, 64] on tr "Nome social : wilson Nome do comércio : Wj copos e brindes Soft descriptor : WJ…" at bounding box center [246, 61] width 304 height 12
click at [183, 61] on p "Wj copos e brindes" at bounding box center [191, 63] width 31 height 5
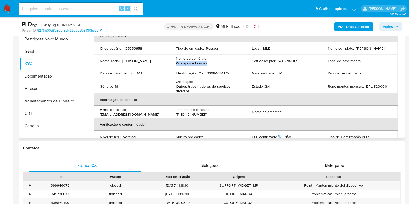
drag, startPoint x: 211, startPoint y: 64, endPoint x: 171, endPoint y: 65, distance: 39.6
click at [171, 65] on td "Nome do comércio : Wj copos e brindes" at bounding box center [208, 61] width 76 height 12
copy p "Wj copos e brindes"
click at [393, 29] on span "Ações" at bounding box center [388, 27] width 10 height 8
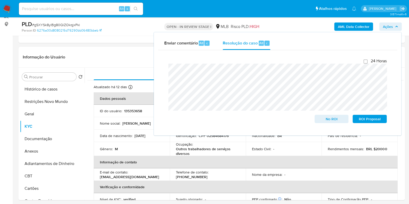
scroll to position [64, 0]
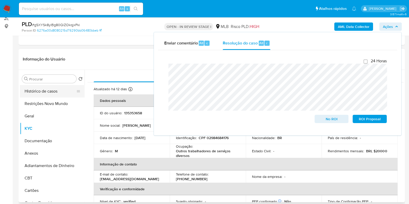
drag, startPoint x: 35, startPoint y: 82, endPoint x: 35, endPoint y: 89, distance: 6.7
click at [35, 83] on div "Procurar Retornar ao pedido padrão Histórico de casos Restrições Novo Mundo Ger…" at bounding box center [52, 137] width 65 height 132
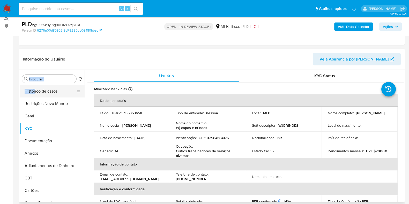
click at [35, 89] on button "Histórico de casos" at bounding box center [50, 91] width 61 height 12
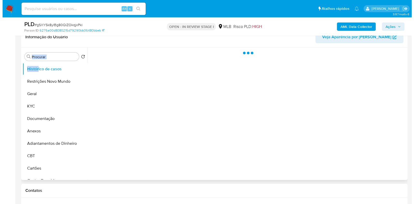
scroll to position [97, 0]
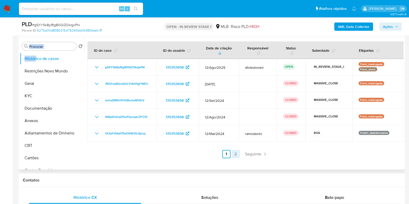
click at [236, 153] on link "2" at bounding box center [235, 154] width 8 height 8
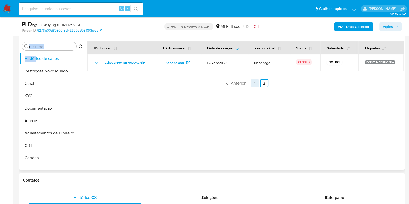
click at [252, 80] on link "1" at bounding box center [255, 83] width 8 height 8
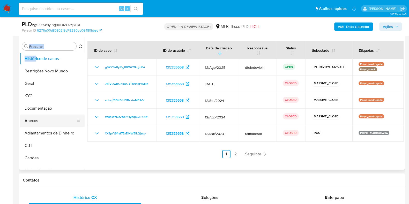
click at [40, 122] on button "Anexos" at bounding box center [50, 121] width 61 height 12
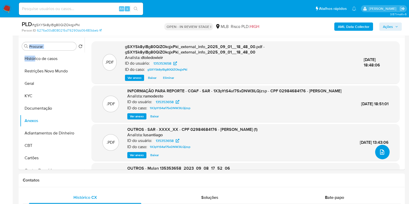
click at [379, 149] on icon "upload-file" at bounding box center [382, 152] width 6 height 6
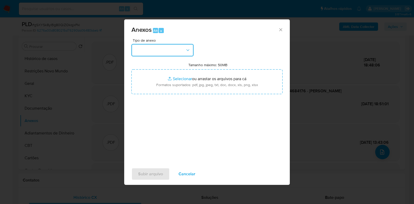
click at [172, 50] on button "button" at bounding box center [162, 50] width 62 height 12
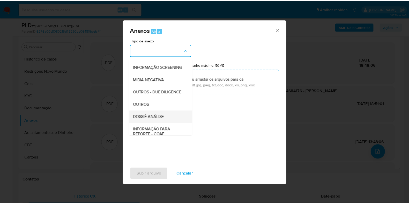
scroll to position [80, 0]
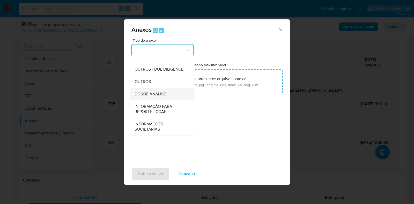
click at [156, 95] on span "DOSSIÊ ANÁLISE" at bounding box center [150, 94] width 31 height 5
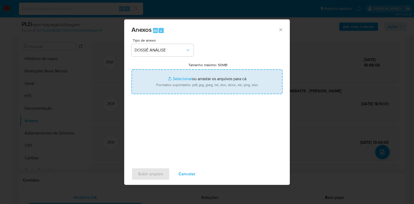
type input "C:\fakepath\2.ª SAR - CPF 02984684176 - WILSON FIGUEIREDO DE OLIVEIRA JUNIOR.pdf"
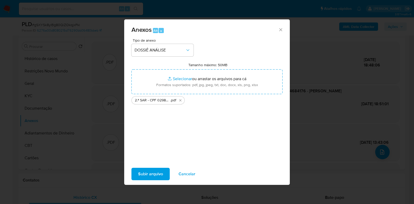
click at [138, 173] on span "Subir arquivo" at bounding box center [150, 173] width 25 height 11
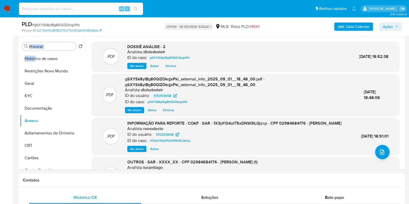
click at [393, 27] on span "Ações" at bounding box center [390, 26] width 15 height 7
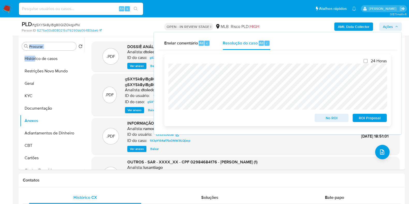
click at [365, 118] on span "ROI Proposal" at bounding box center [369, 117] width 27 height 7
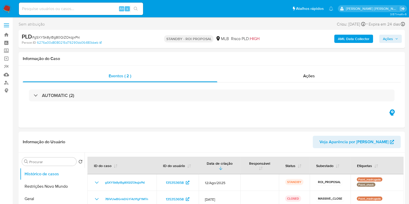
select select "10"
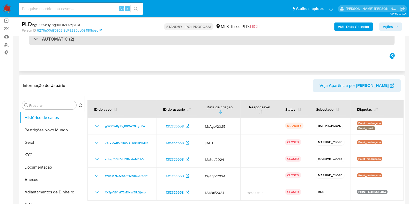
scroll to position [64, 0]
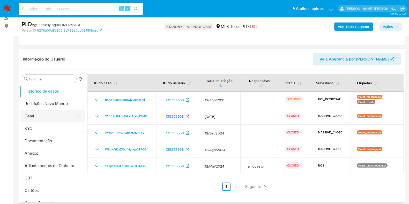
click at [39, 116] on button "Geral" at bounding box center [50, 116] width 61 height 12
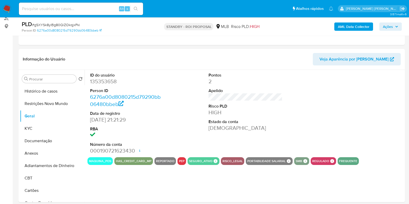
click at [105, 79] on dd "135353658" at bounding box center [127, 81] width 74 height 7
copy dd "135353658"
click at [81, 8] on input at bounding box center [81, 8] width 124 height 7
paste input "2011187194"
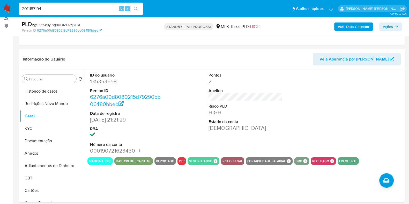
type input "2011187194"
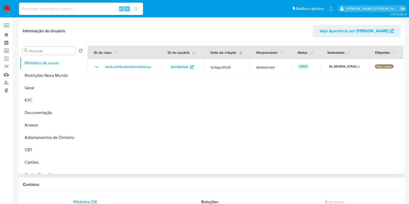
select select "10"
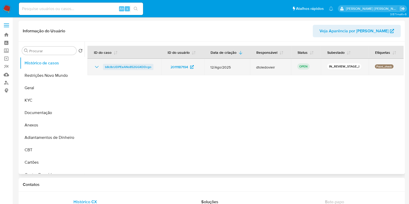
click at [118, 65] on span "b8c8cUDPEeANs852GGKDDcgo" at bounding box center [128, 67] width 46 height 6
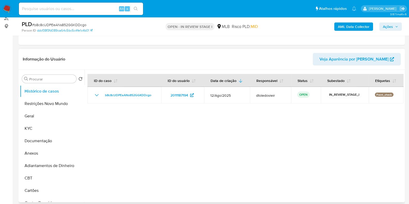
scroll to position [97, 0]
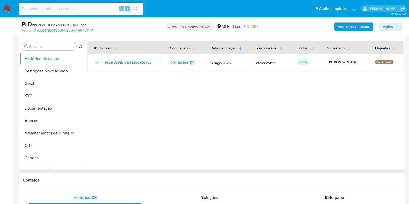
select select "10"
click at [48, 101] on button "KYC" at bounding box center [50, 96] width 61 height 12
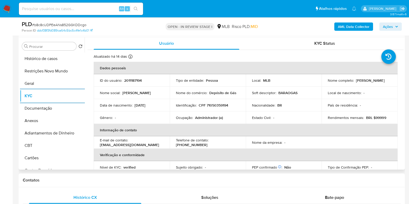
click at [205, 119] on p "Administrador (a)" at bounding box center [209, 117] width 28 height 5
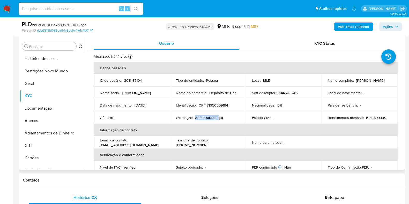
copy p "Administrador"
click at [47, 109] on button "Documentação" at bounding box center [50, 108] width 61 height 12
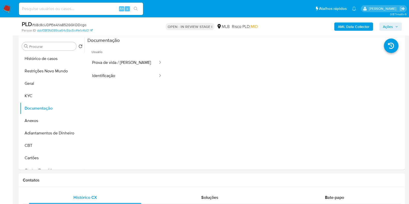
click at [342, 27] on b "AML Data Collector" at bounding box center [354, 27] width 32 height 8
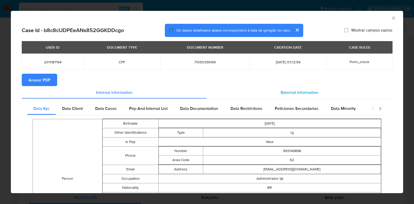
click at [290, 88] on div "External information" at bounding box center [299, 92] width 186 height 12
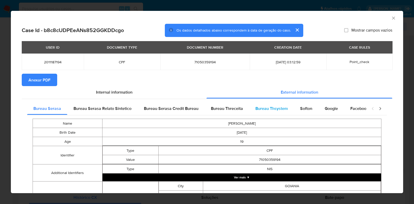
click at [278, 109] on span "Bureau Thsystem" at bounding box center [271, 109] width 32 height 6
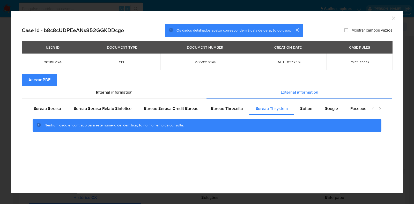
click at [43, 82] on span "Anexar PDF" at bounding box center [39, 79] width 22 height 11
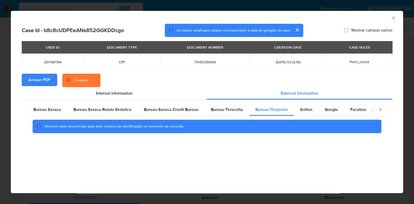
click at [200, 61] on span "71050359194" at bounding box center [205, 62] width 77 height 5
copy span "71050359194"
click at [0, 102] on div "AML Data Collector Case Id - b8c8cUDPEeANs852GGKDDcgo Os dados detalhados abaix…" at bounding box center [207, 102] width 414 height 204
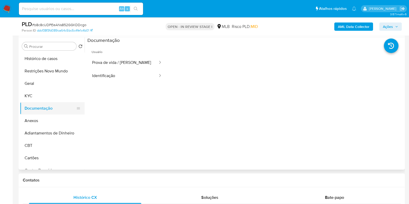
click at [50, 102] on button "Documentação" at bounding box center [50, 108] width 61 height 12
click at [123, 75] on button "Identificação" at bounding box center [122, 75] width 71 height 13
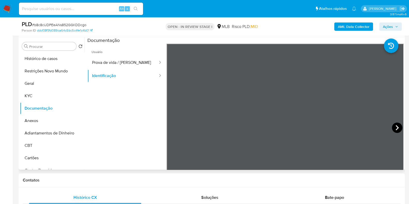
click at [394, 124] on icon at bounding box center [397, 128] width 10 height 10
click at [22, 96] on button "KYC" at bounding box center [50, 96] width 61 height 12
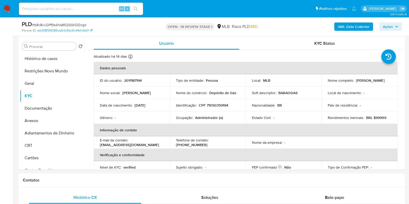
click at [399, 26] on button "Ações" at bounding box center [390, 27] width 23 height 8
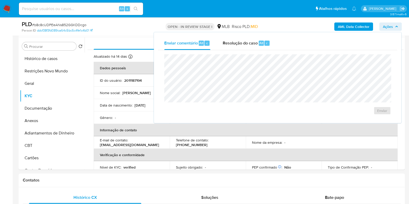
click at [388, 23] on span "Ações" at bounding box center [388, 27] width 10 height 8
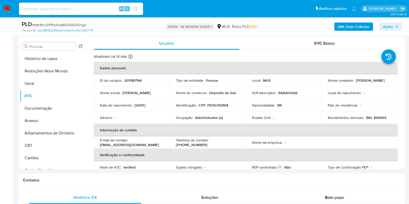
click at [390, 25] on span "Ações" at bounding box center [388, 27] width 10 height 8
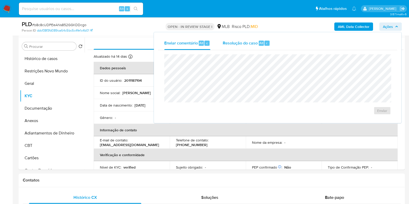
click at [236, 47] on div "Resolução do caso Alt r" at bounding box center [246, 42] width 47 height 13
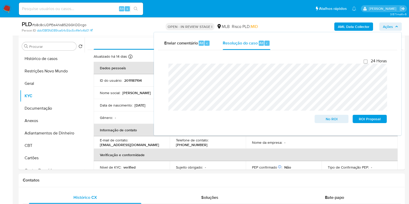
click at [112, 96] on td "Nome social : [PERSON_NAME]" at bounding box center [132, 93] width 76 height 12
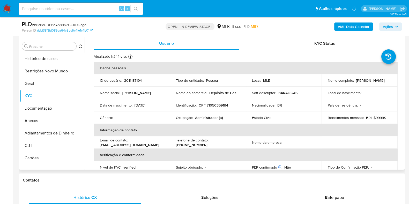
drag, startPoint x: 373, startPoint y: 84, endPoint x: 325, endPoint y: 84, distance: 48.4
click at [325, 84] on td "Nome completo : [PERSON_NAME]" at bounding box center [360, 80] width 76 height 12
copy p "[PERSON_NAME]"
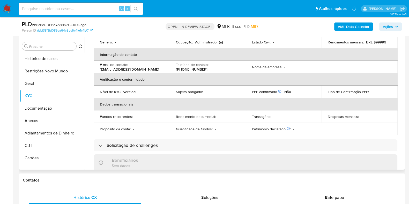
scroll to position [0, 0]
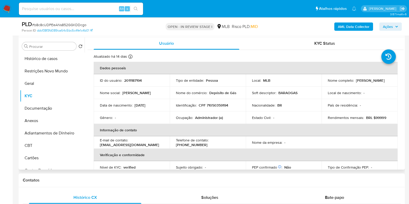
click at [223, 105] on p "CPF 71050359194" at bounding box center [213, 105] width 29 height 5
copy p "71050359194"
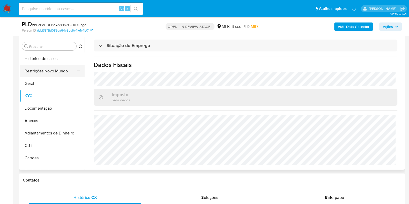
click at [51, 67] on button "Restrições Novo Mundo" at bounding box center [50, 71] width 61 height 12
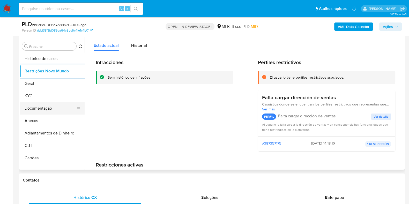
click at [43, 111] on button "Documentação" at bounding box center [50, 108] width 61 height 12
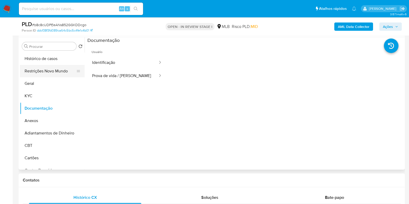
click at [55, 70] on button "Restrições Novo Mundo" at bounding box center [50, 71] width 61 height 12
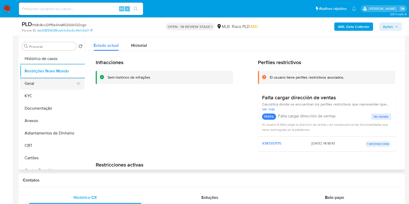
click at [31, 89] on button "Geral" at bounding box center [50, 83] width 61 height 12
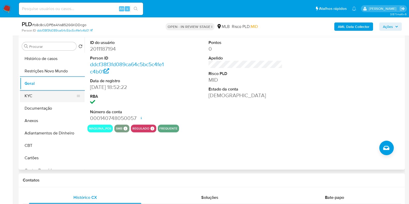
click at [33, 92] on button "KYC" at bounding box center [50, 96] width 61 height 12
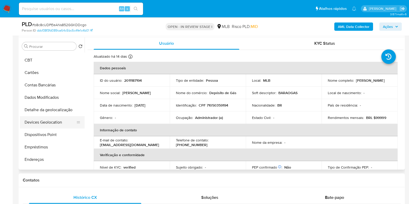
scroll to position [97, 0]
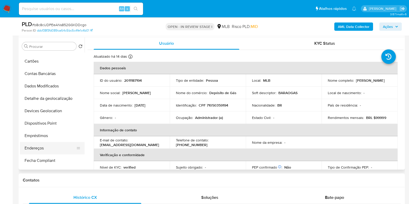
click at [42, 145] on button "Endereços" at bounding box center [50, 148] width 61 height 12
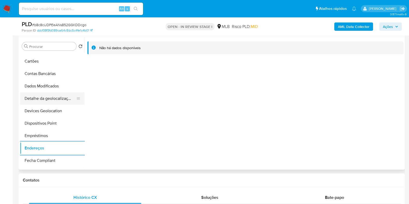
click at [60, 98] on button "Detalhe da geolocalização" at bounding box center [50, 98] width 61 height 12
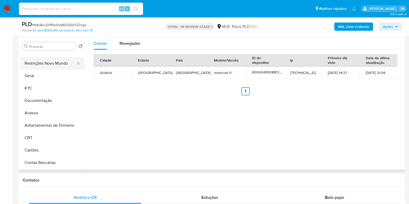
scroll to position [0, 0]
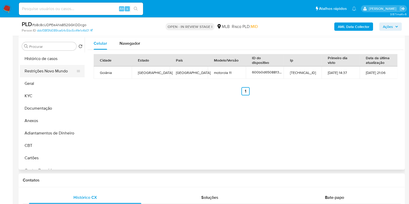
click at [61, 69] on button "Restrições Novo Mundo" at bounding box center [50, 71] width 61 height 12
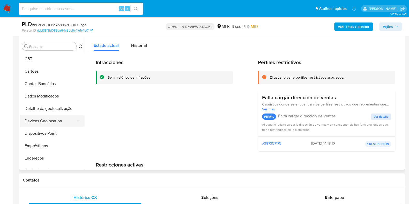
scroll to position [97, 0]
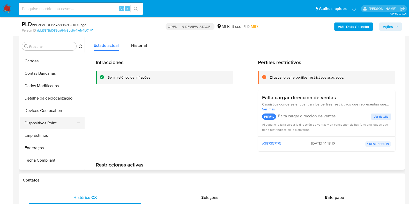
click at [49, 119] on button "Dispositivos Point" at bounding box center [50, 123] width 61 height 12
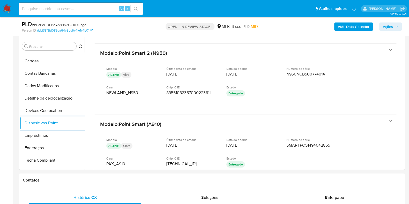
click at [359, 27] on b "AML Data Collector" at bounding box center [354, 27] width 32 height 8
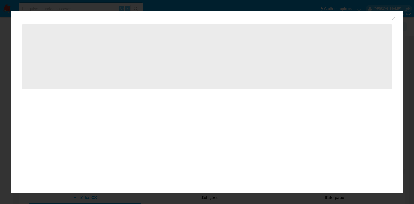
click at [0, 100] on div "AML Data Collector ‌" at bounding box center [207, 102] width 414 height 204
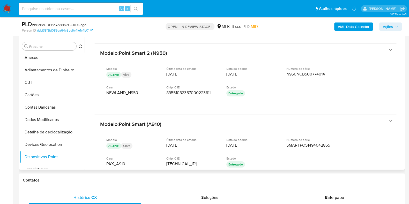
scroll to position [0, 0]
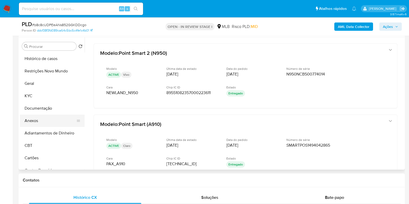
click at [41, 120] on button "Anexos" at bounding box center [50, 121] width 61 height 12
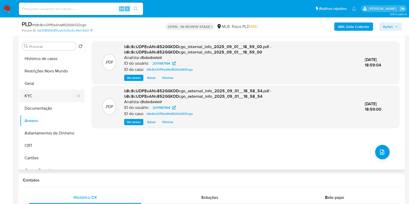
click at [50, 96] on button "KYC" at bounding box center [50, 96] width 61 height 12
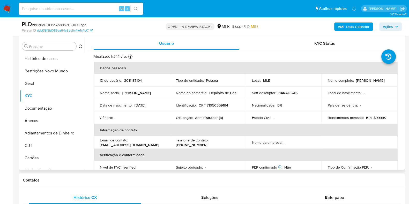
drag, startPoint x: 380, startPoint y: 83, endPoint x: 319, endPoint y: 83, distance: 60.5
click at [319, 83] on tr "ID do usuário : 2011187194 Tipo de entidade : Pessoa Local : MLB Nome completo …" at bounding box center [246, 80] width 304 height 12
click at [318, 83] on td "Local : MLB" at bounding box center [284, 80] width 76 height 12
drag, startPoint x: 325, startPoint y: 83, endPoint x: 376, endPoint y: 83, distance: 51.5
click at [376, 83] on td "Nome completo : [PERSON_NAME]" at bounding box center [360, 80] width 76 height 12
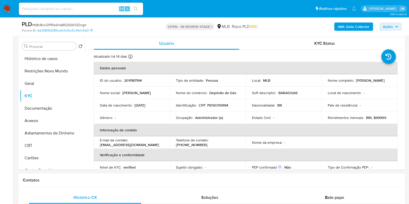
copy p "[PERSON_NAME]"
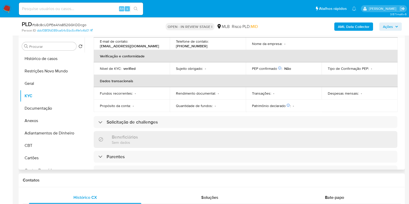
scroll to position [225, 0]
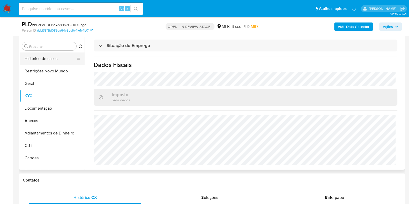
click at [37, 56] on button "Histórico de casos" at bounding box center [50, 59] width 61 height 12
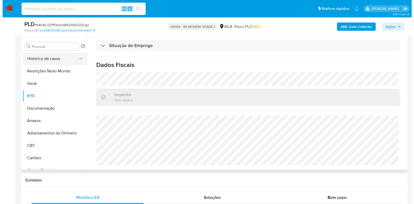
scroll to position [0, 0]
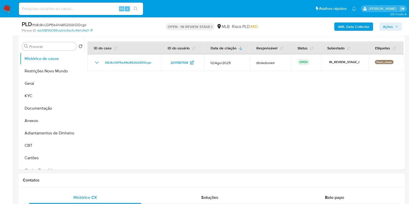
click at [194, 26] on p "OPEN - IN REVIEW STAGE I" at bounding box center [190, 26] width 49 height 7
click at [52, 125] on button "Anexos" at bounding box center [50, 121] width 61 height 12
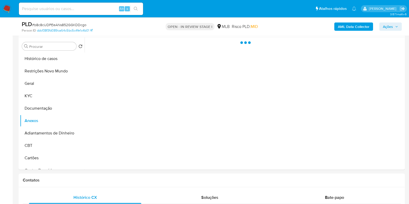
click at [112, 27] on div "PLD # b8c8cUDPEeANs852GGKDDcgo" at bounding box center [84, 24] width 125 height 8
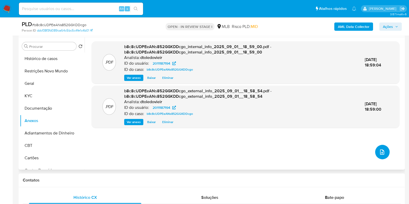
click at [380, 150] on icon "upload-file" at bounding box center [382, 152] width 6 height 6
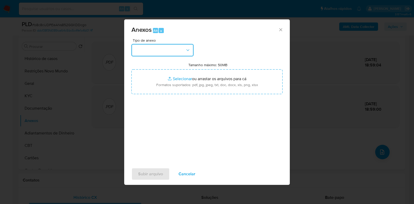
click at [171, 46] on button "button" at bounding box center [162, 50] width 62 height 12
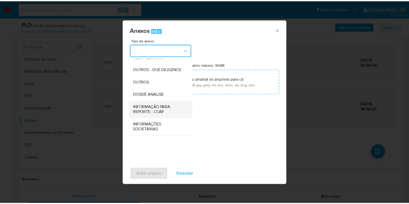
scroll to position [80, 0]
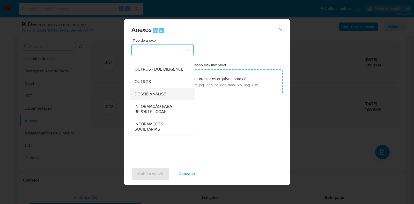
click at [153, 99] on div "DOSSIÊ ANÁLISE" at bounding box center [161, 94] width 53 height 12
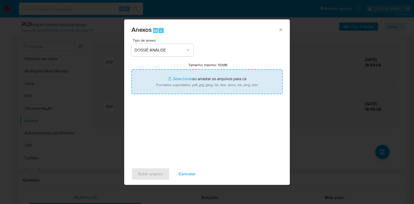
type input "C:\fakepath\SAR - CPF 71050359194 - ELLEN CRISTINY SOUSA SPANO.pdf"
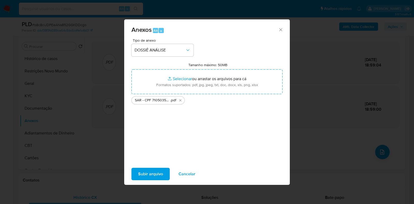
click at [149, 174] on span "Subir arquivo" at bounding box center [150, 173] width 25 height 11
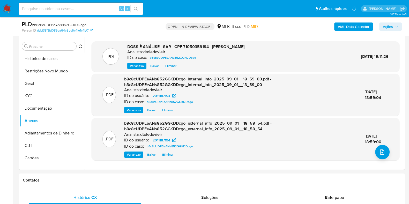
click at [387, 28] on span "Ações" at bounding box center [388, 27] width 10 height 8
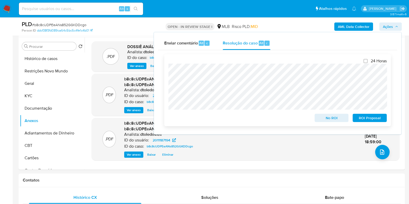
click at [372, 119] on span "ROI Proposal" at bounding box center [369, 117] width 27 height 7
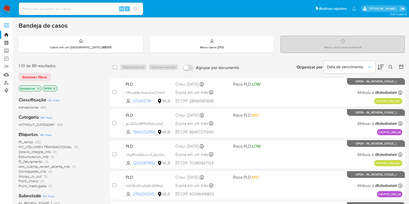
click at [79, 10] on input at bounding box center [81, 8] width 124 height 7
paste input "1041833847"
type input "1041833847"
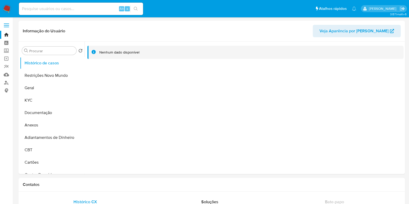
select select "10"
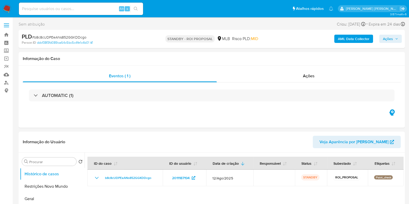
select select "10"
drag, startPoint x: 260, startPoint y: 39, endPoint x: 221, endPoint y: 40, distance: 38.8
click at [221, 40] on div "STANDBY - ROI PROPOSAL MLB Risco PLD: MID" at bounding box center [211, 39] width 125 height 12
click at [264, 40] on div "STANDBY - ROI PROPOSAL MLB Risco PLD: MID" at bounding box center [211, 39] width 125 height 12
drag, startPoint x: 264, startPoint y: 37, endPoint x: 160, endPoint y: 40, distance: 104.5
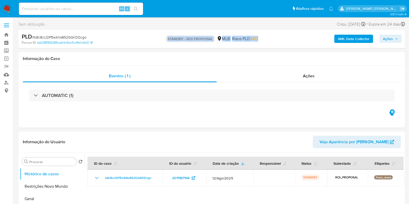
click at [160, 40] on div "STANDBY - ROI PROPOSAL MLB Risco PLD: MID" at bounding box center [211, 39] width 125 height 12
click at [157, 40] on div "STANDBY - ROI PROPOSAL MLB Risco PLD: MID" at bounding box center [211, 39] width 125 height 12
click at [8, 45] on link "Painel" at bounding box center [31, 43] width 62 height 8
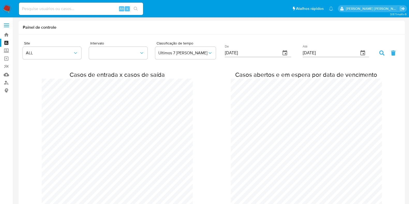
click at [8, 11] on img at bounding box center [7, 8] width 9 height 9
